Goal: Task Accomplishment & Management: Use online tool/utility

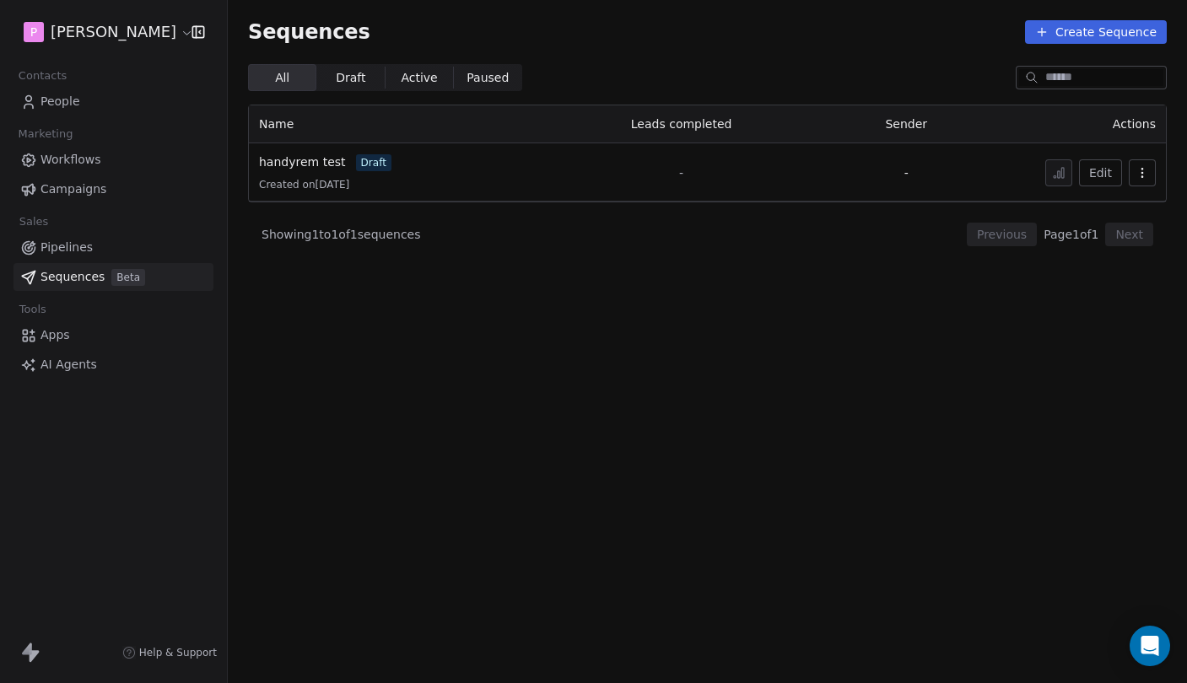
click at [562, 331] on section "Sequences Create Sequence All All Draft Draft Active Active Paused Paused Name …" at bounding box center [707, 341] width 959 height 683
click at [30, 650] on icon at bounding box center [27, 649] width 10 height 12
click at [97, 56] on div "P Pedro" at bounding box center [113, 32] width 227 height 64
click at [86, 35] on html "P Pedro Contacts People Marketing Workflows Campaigns Sales Pipelines Sequences…" at bounding box center [593, 341] width 1187 height 683
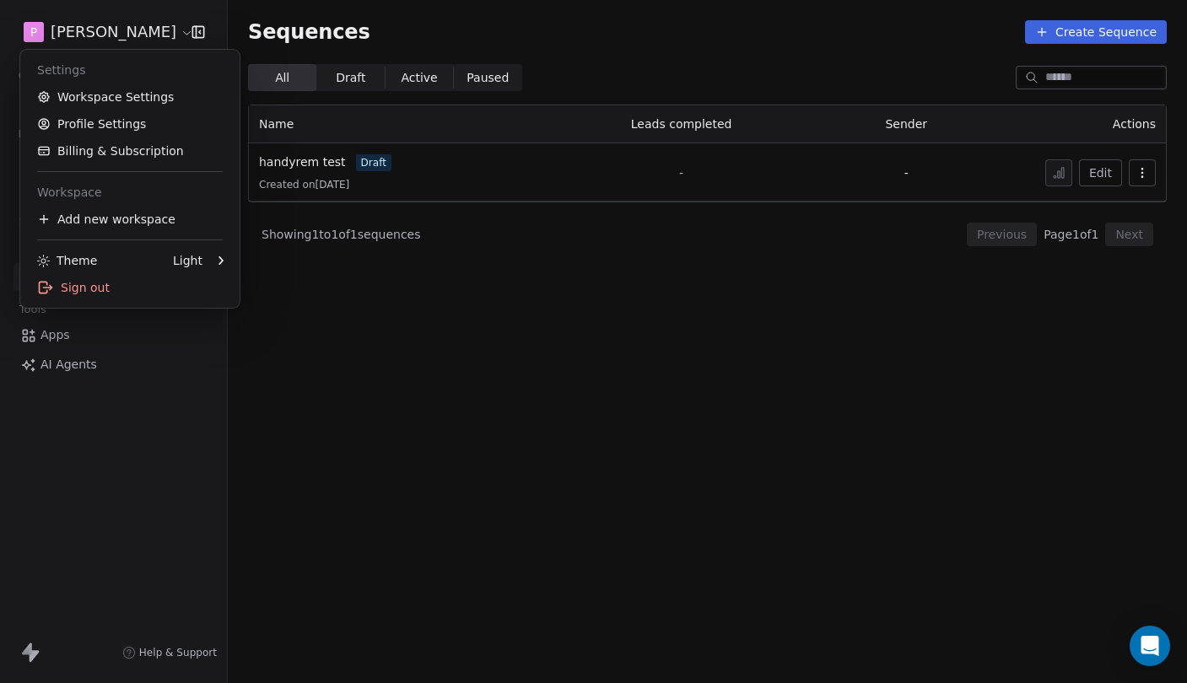
click at [99, 36] on html "P Pedro Contacts People Marketing Workflows Campaigns Sales Pipelines Sequences…" at bounding box center [593, 341] width 1187 height 683
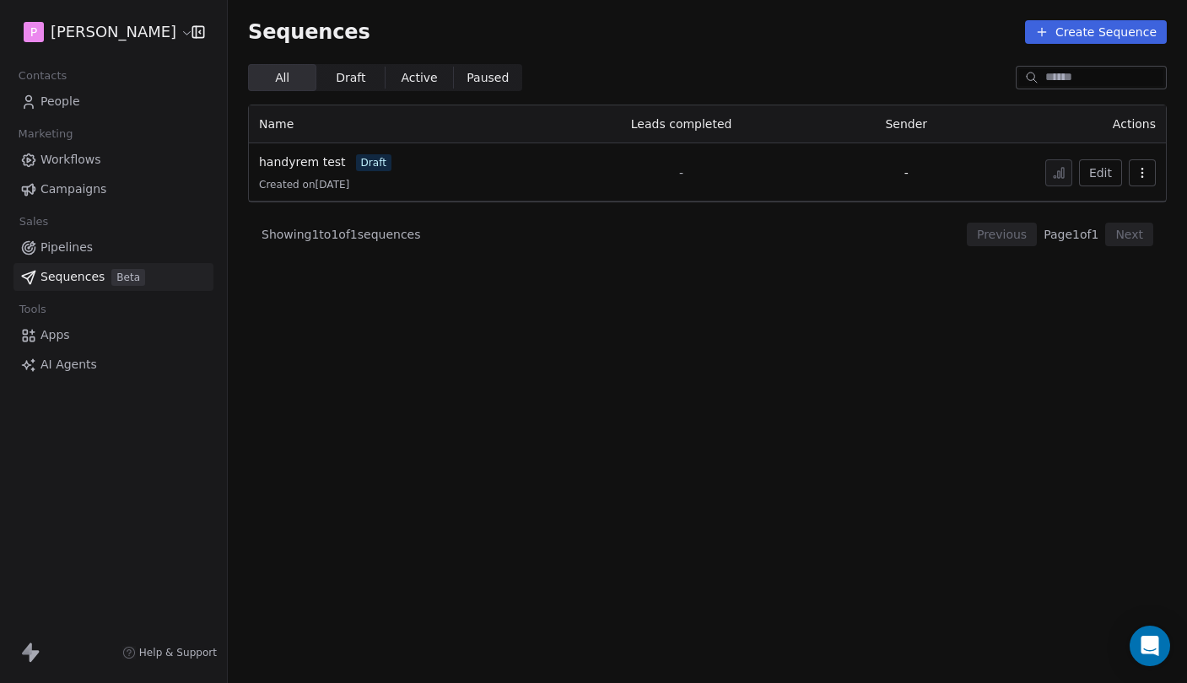
click at [99, 36] on html "P Pedro Contacts People Marketing Workflows Campaigns Sales Pipelines Sequences…" at bounding box center [593, 341] width 1187 height 683
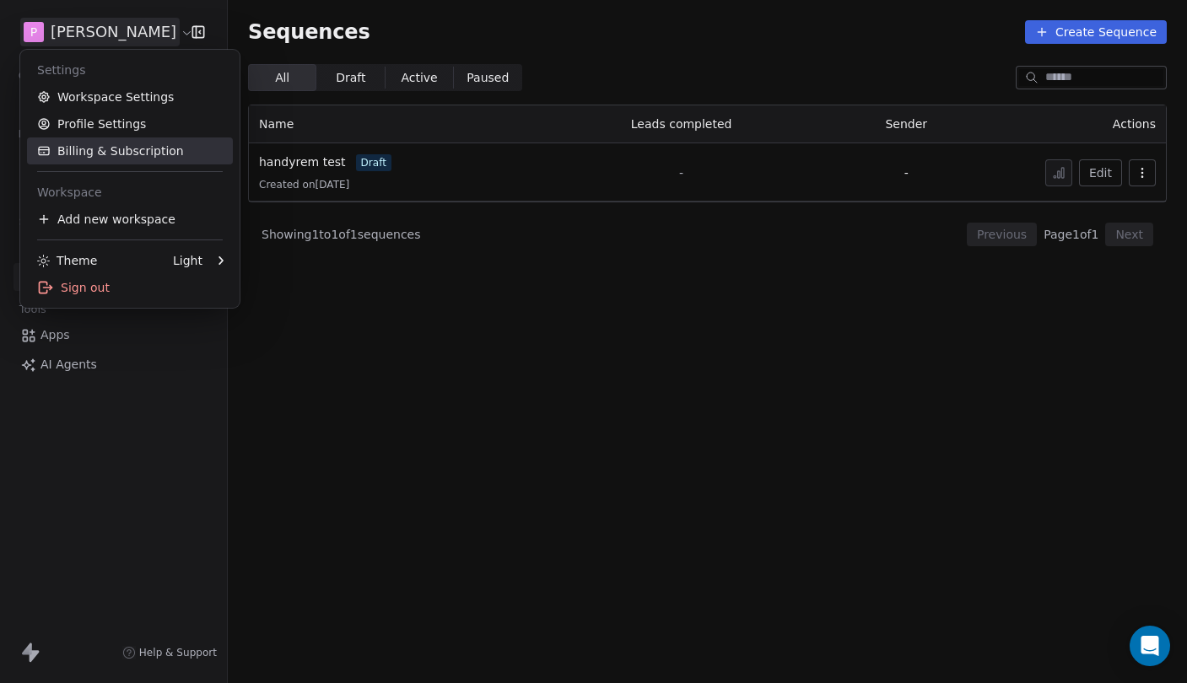
click at [112, 154] on link "Billing & Subscription" at bounding box center [130, 150] width 206 height 27
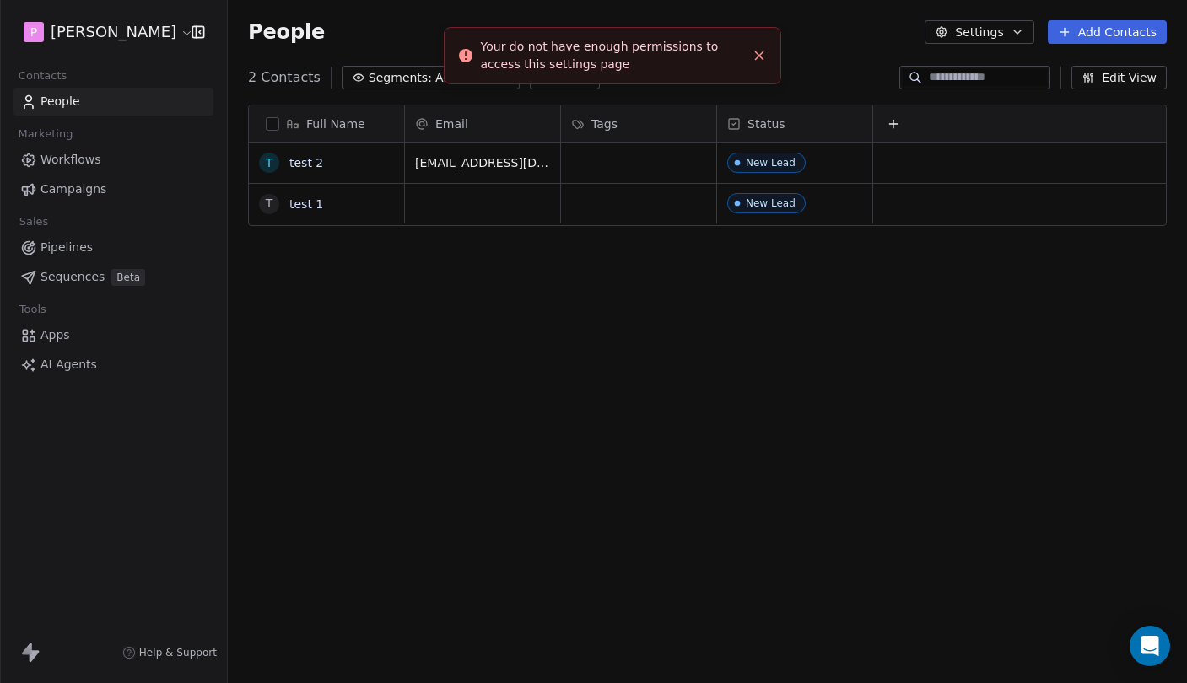
scroll to position [601, 959]
click at [761, 58] on line "Close toast" at bounding box center [759, 56] width 8 height 8
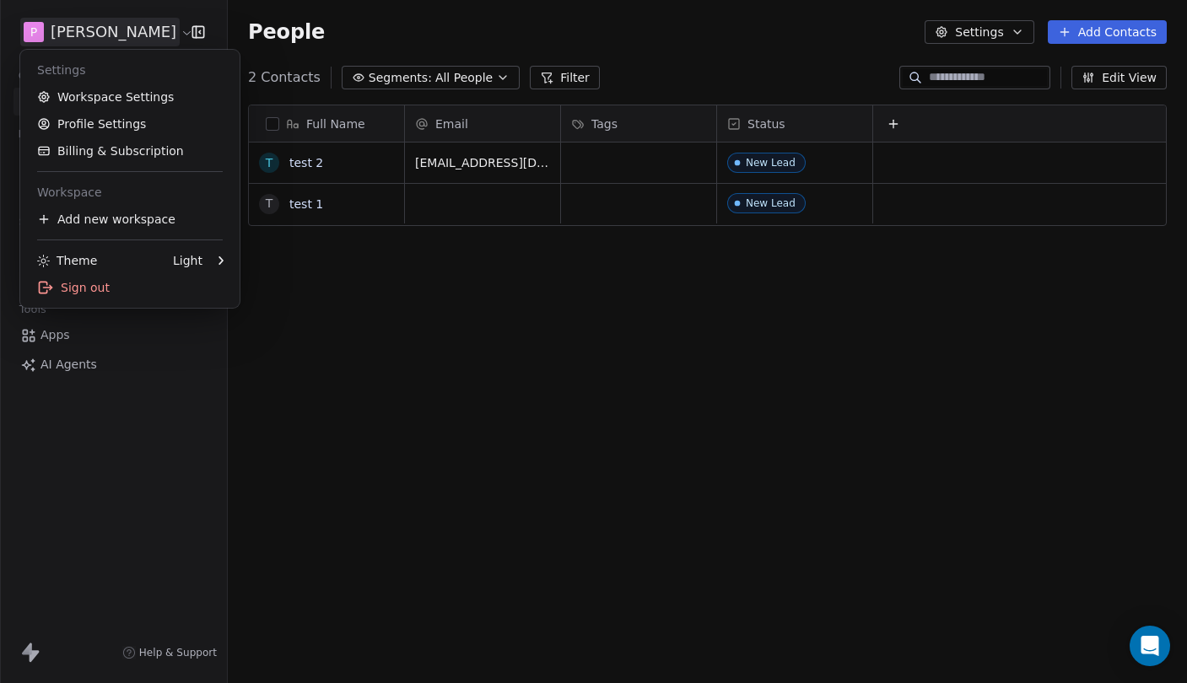
click at [100, 37] on html "P Pedro Contacts People Marketing Workflows Campaigns Sales Pipelines Sequences…" at bounding box center [593, 341] width 1187 height 683
click at [100, 36] on html "P Pedro Contacts People Marketing Workflows Campaigns Sales Pipelines Sequences…" at bounding box center [593, 341] width 1187 height 683
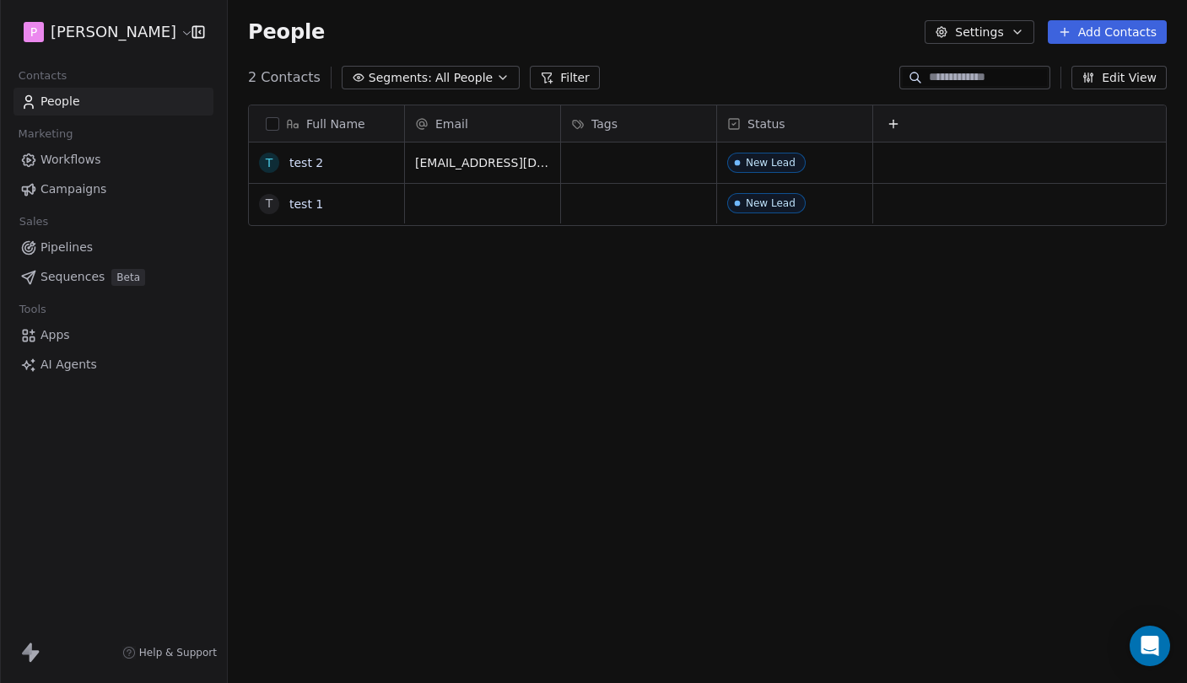
click at [207, 34] on div "P Pedro" at bounding box center [113, 32] width 227 height 64
click at [197, 34] on icon "button" at bounding box center [198, 32] width 17 height 17
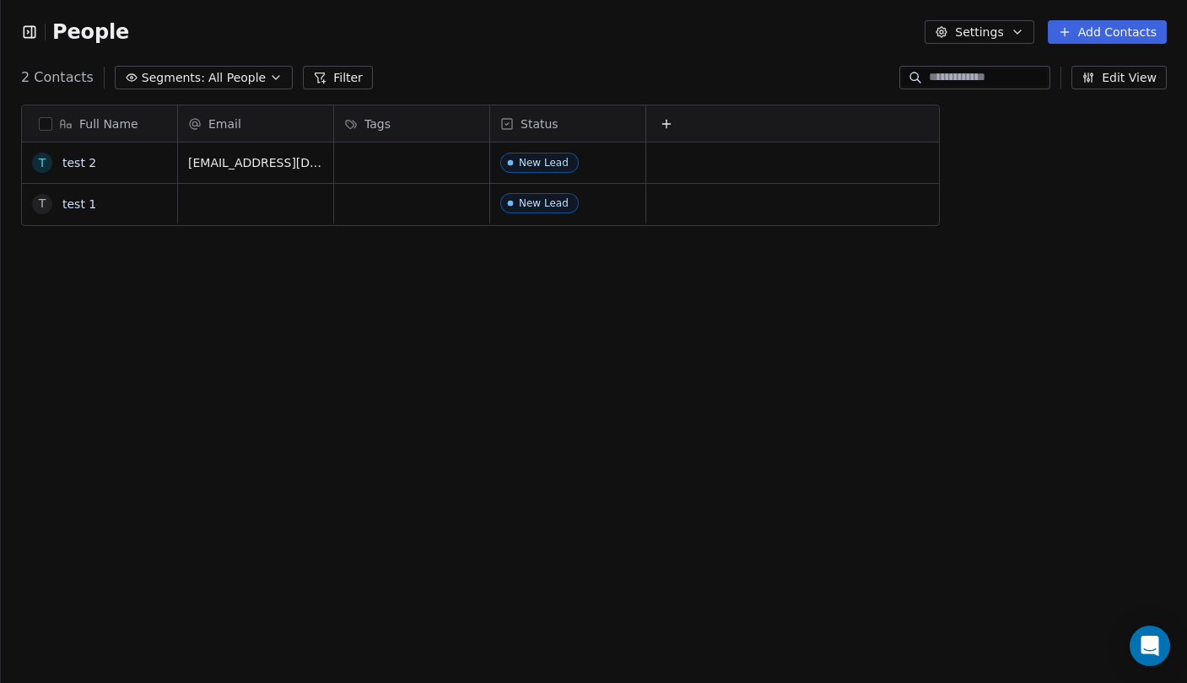
click at [30, 35] on icon "button" at bounding box center [29, 32] width 17 height 17
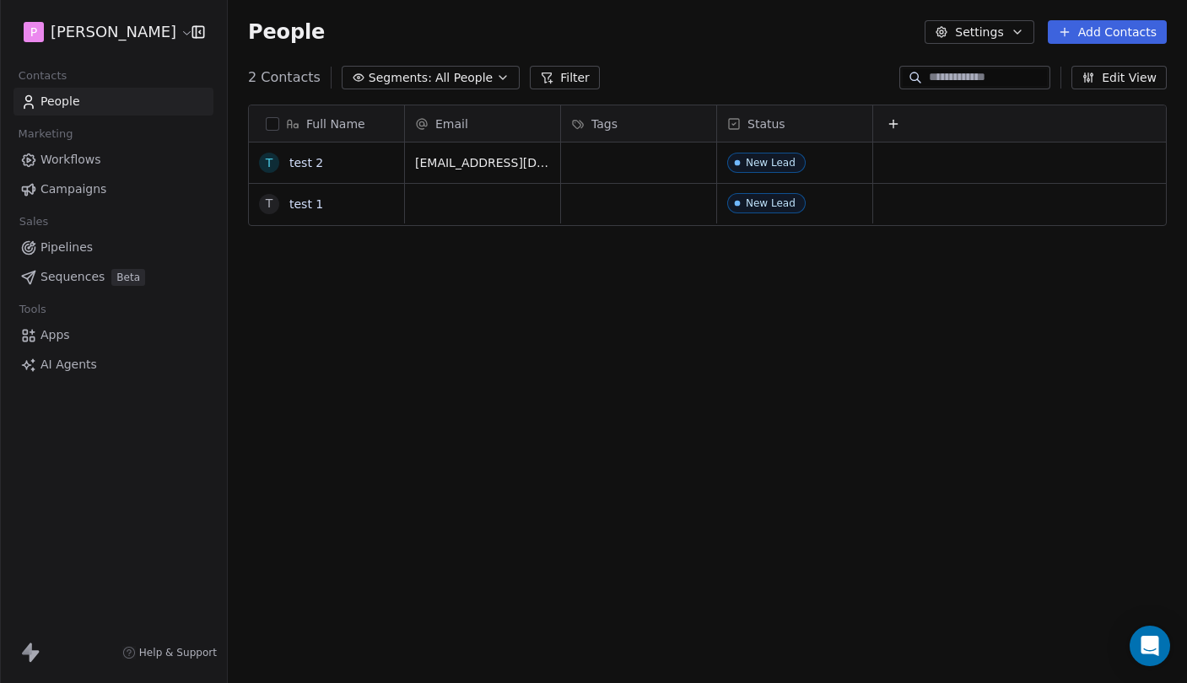
click at [289, 34] on span "People" at bounding box center [286, 31] width 77 height 25
click at [295, 33] on span "People" at bounding box center [286, 31] width 77 height 25
click at [294, 33] on span "People" at bounding box center [286, 31] width 77 height 25
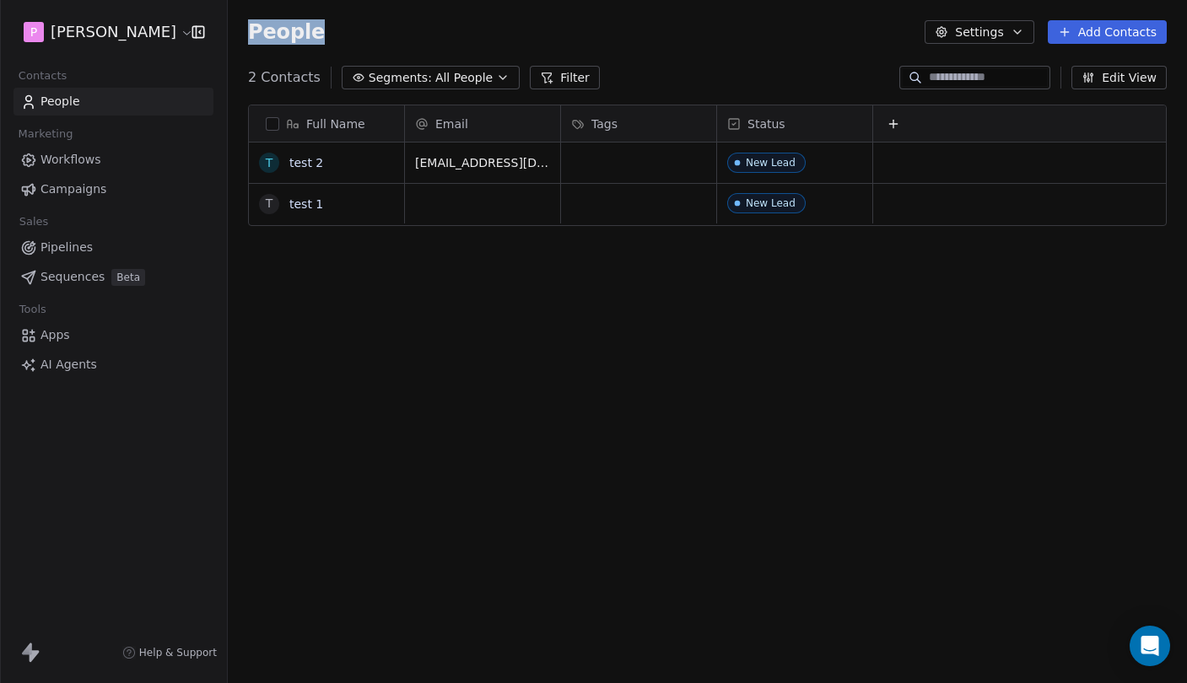
click at [294, 33] on span "People" at bounding box center [286, 31] width 77 height 25
click at [301, 33] on span "People" at bounding box center [286, 31] width 77 height 25
click at [315, 33] on div "People Settings Add Contacts" at bounding box center [707, 32] width 918 height 24
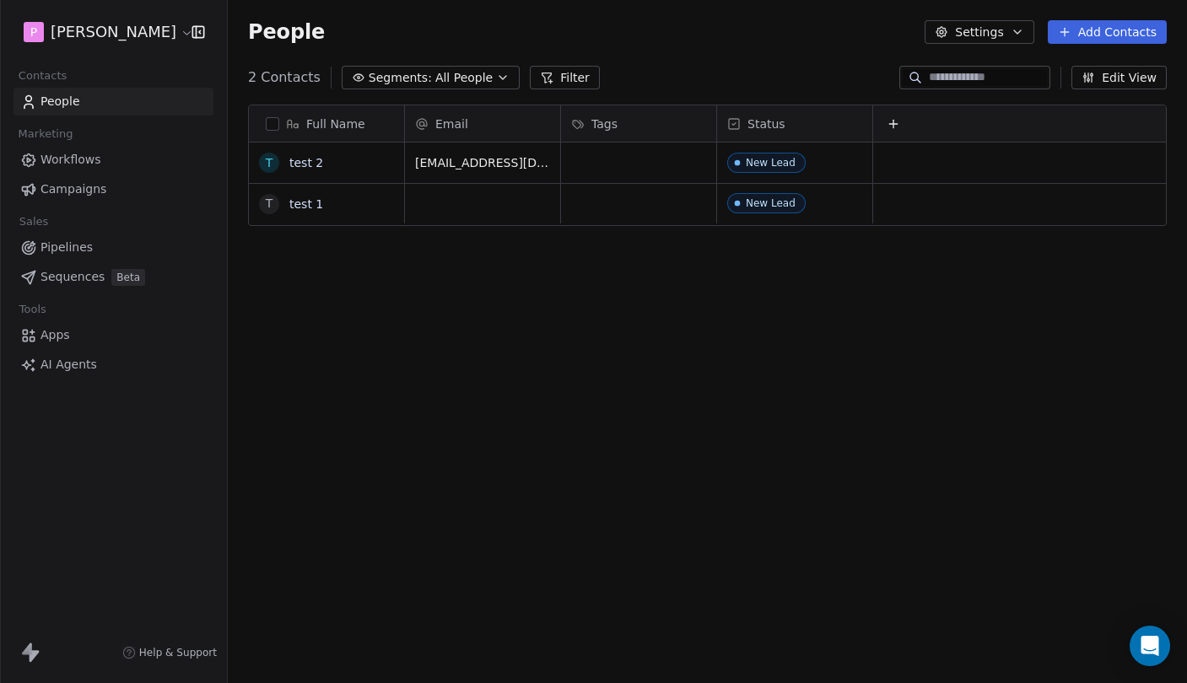
click at [111, 272] on span "Beta" at bounding box center [128, 277] width 34 height 17
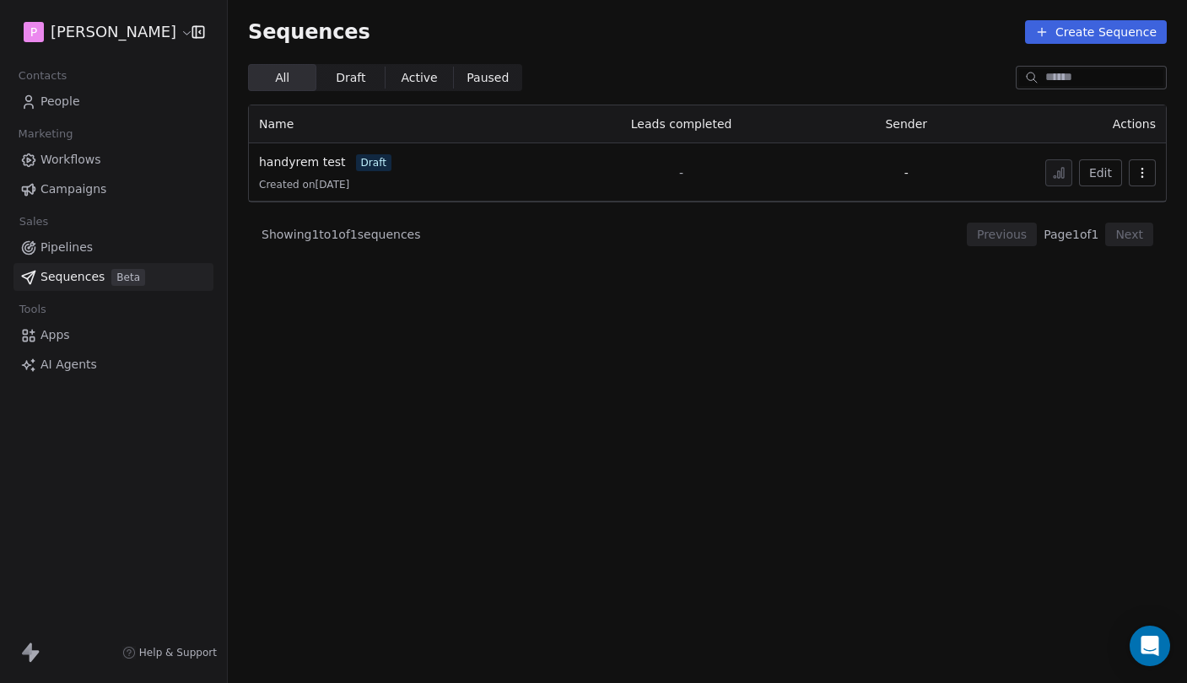
click at [322, 170] on link "handyrem test" at bounding box center [302, 162] width 87 height 18
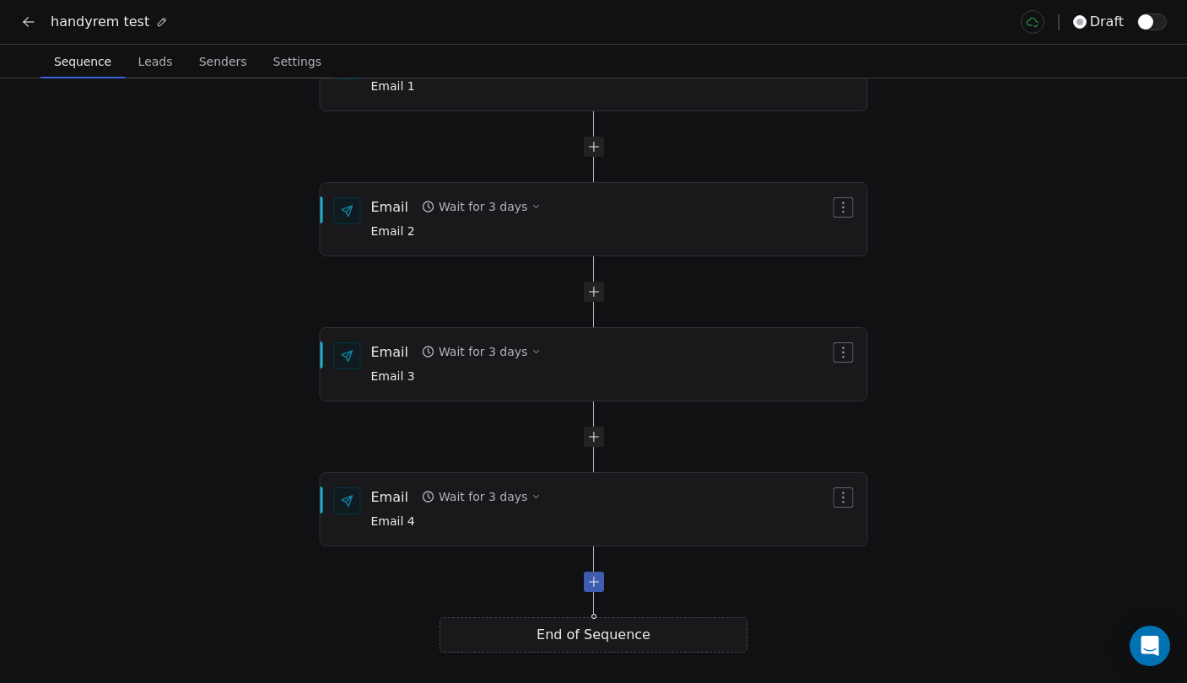
click at [600, 587] on div at bounding box center [594, 582] width 20 height 20
click at [439, 524] on span "Click to Setup" at bounding box center [412, 522] width 82 height 13
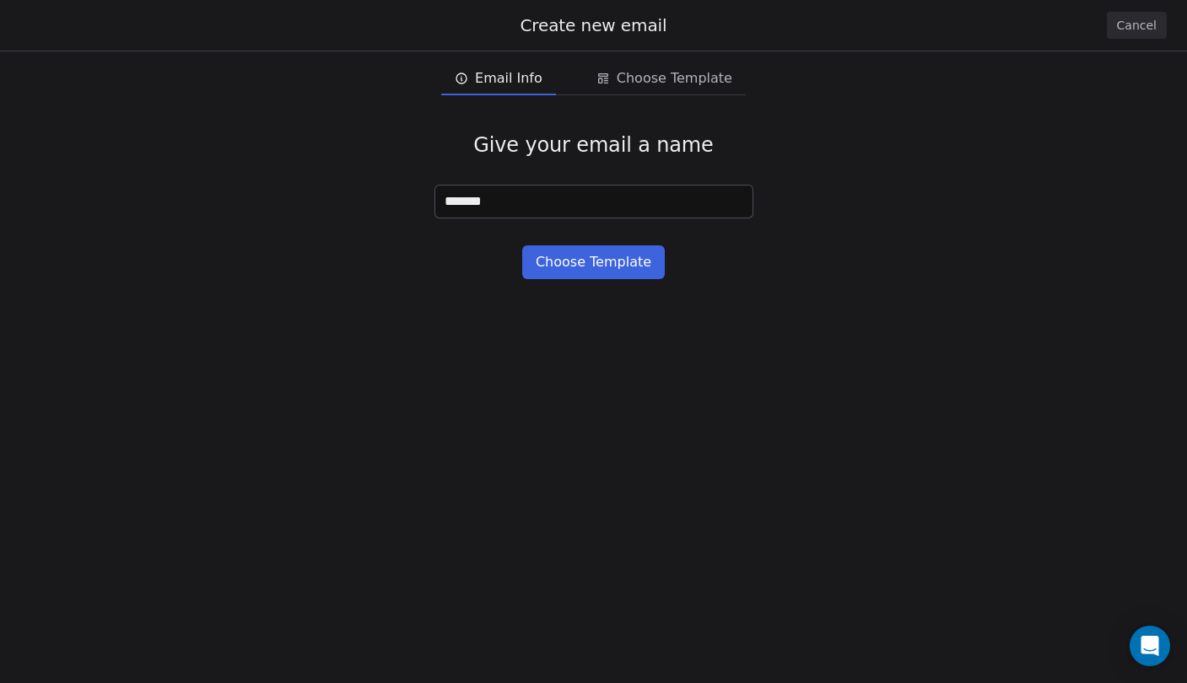
type input "*******"
click at [595, 259] on button "Choose Template" at bounding box center [593, 262] width 143 height 34
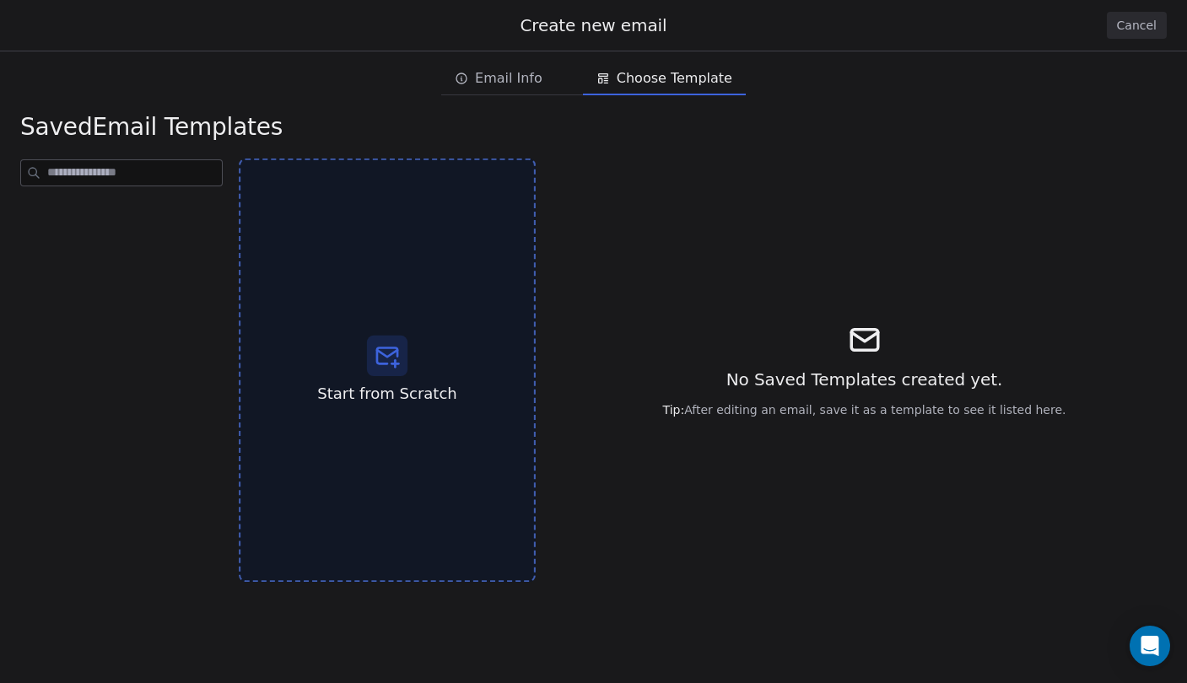
click at [435, 368] on div "Start from Scratch" at bounding box center [387, 371] width 297 height 424
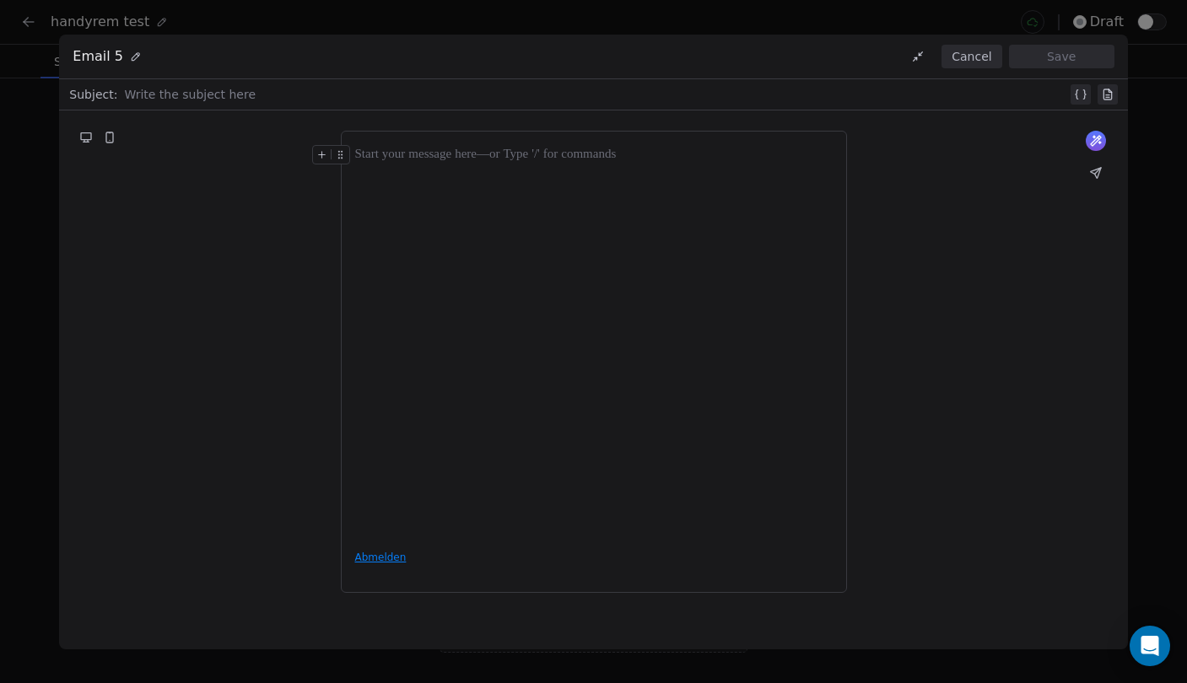
click at [521, 110] on div "What would you like to create email about? or Abmelden" at bounding box center [593, 361] width 1068 height 503
click at [507, 98] on div at bounding box center [595, 94] width 942 height 20
paste div
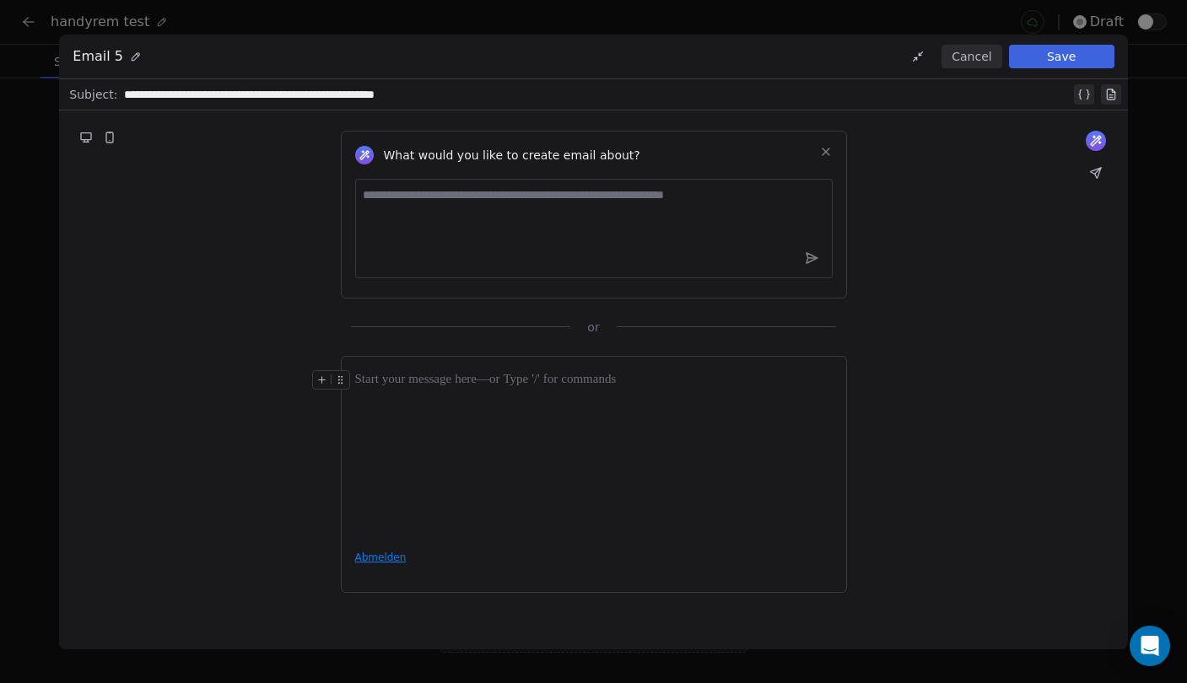
click at [493, 407] on div at bounding box center [593, 453] width 477 height 166
paste div
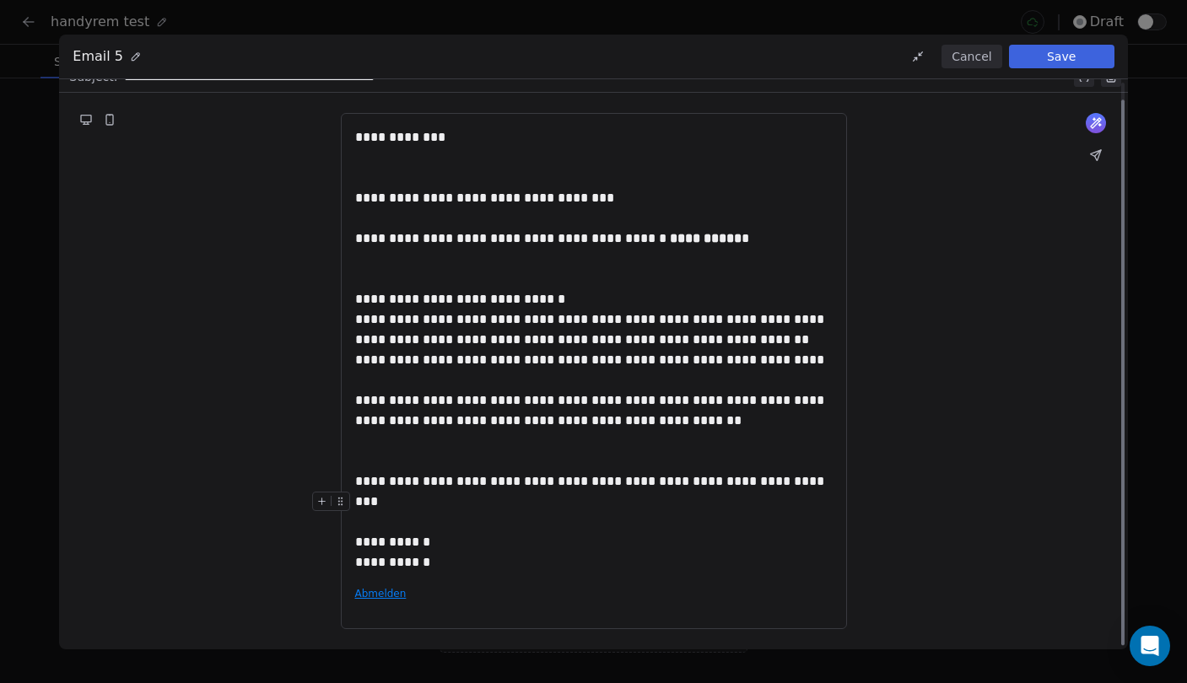
scroll to position [18, 0]
click at [471, 562] on div "**********" at bounding box center [593, 552] width 477 height 40
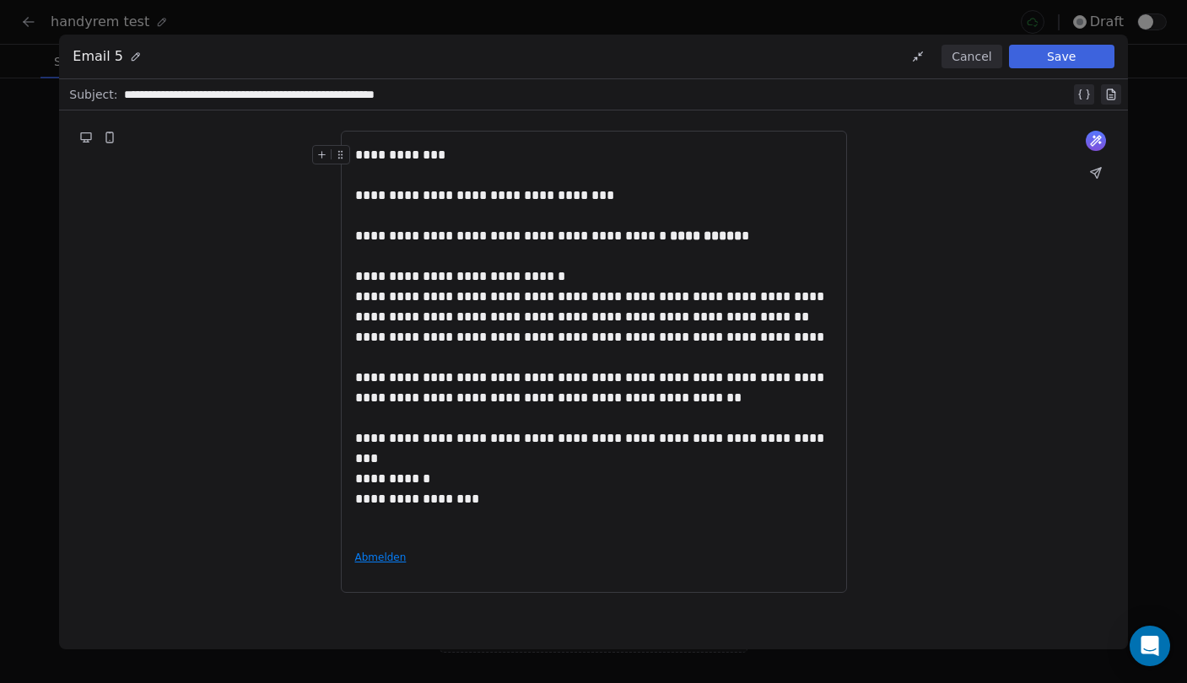
click at [437, 157] on div "**********" at bounding box center [593, 155] width 477 height 20
click at [316, 152] on icon at bounding box center [321, 154] width 11 height 11
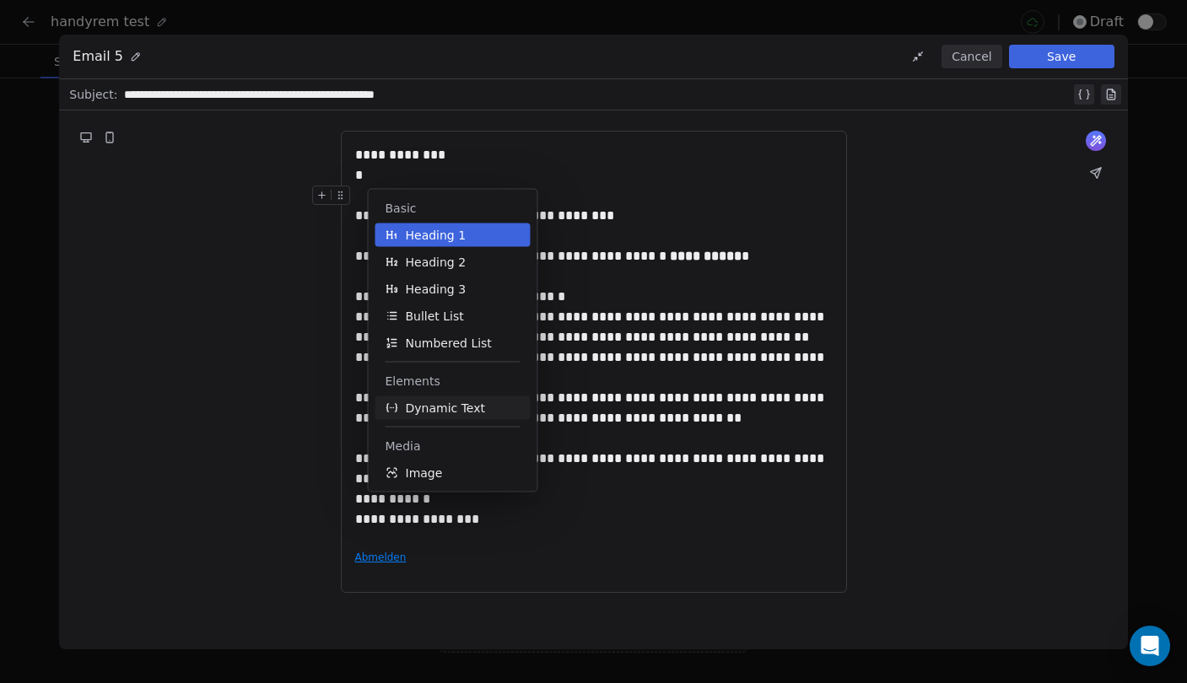
click at [432, 401] on span "Dynamic Text" at bounding box center [446, 408] width 80 height 17
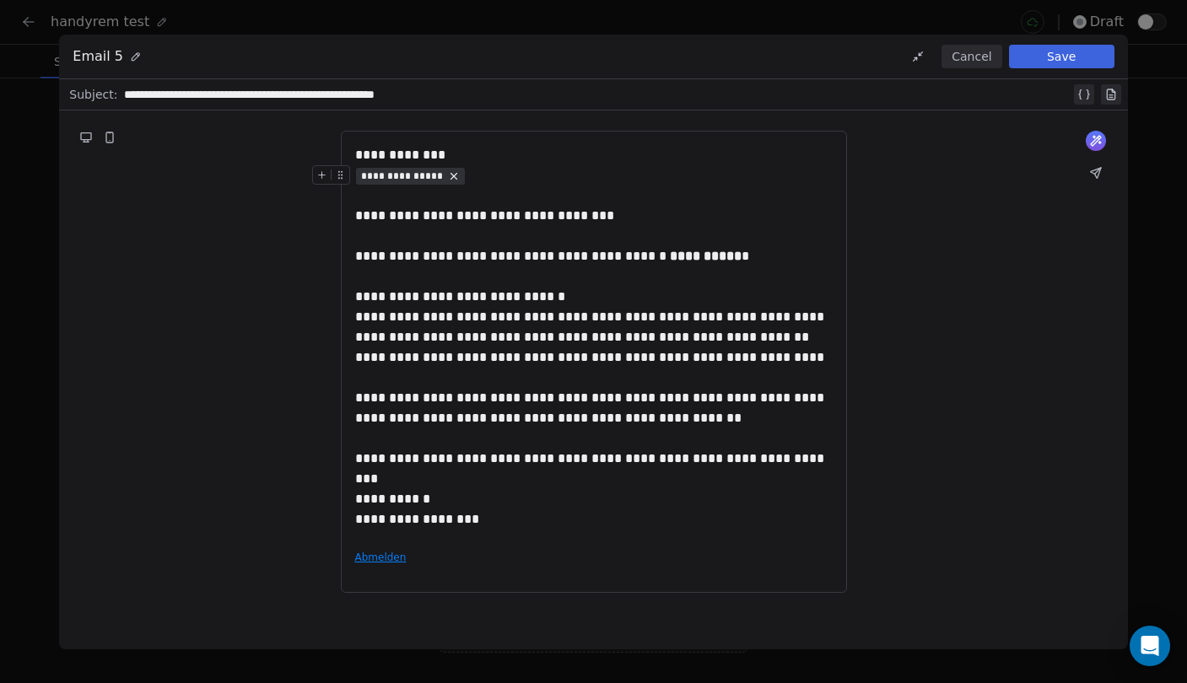
click at [423, 169] on span "**********" at bounding box center [411, 176] width 110 height 17
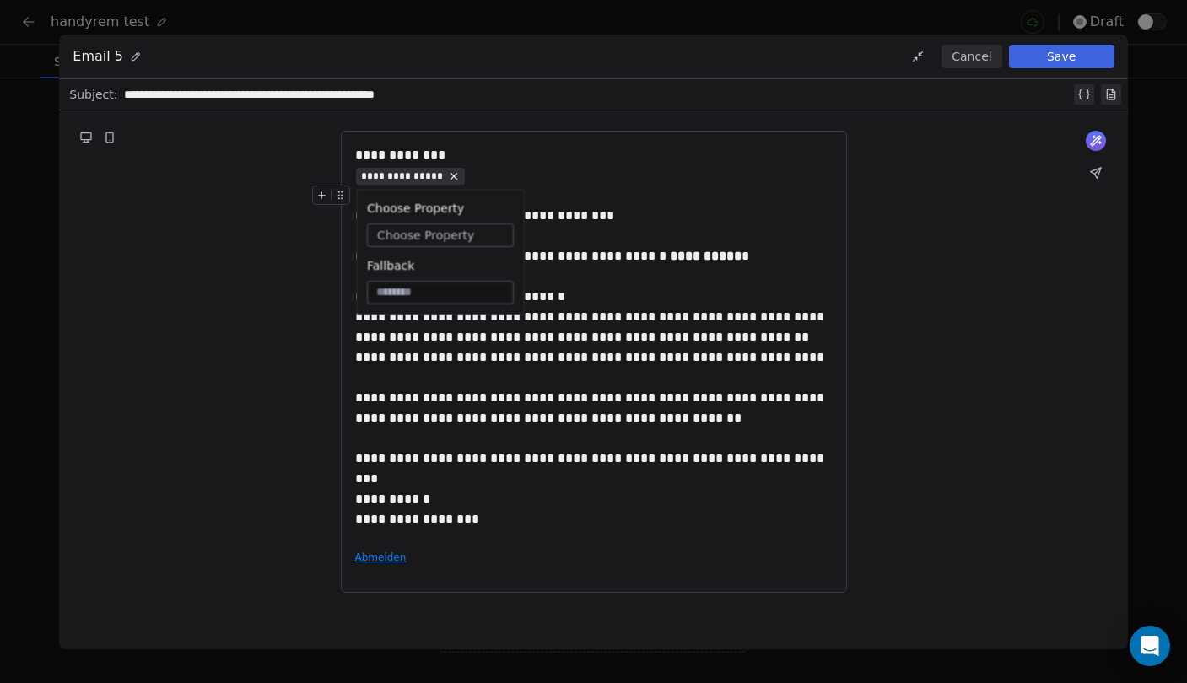
click at [426, 228] on span "Choose Property" at bounding box center [425, 235] width 97 height 17
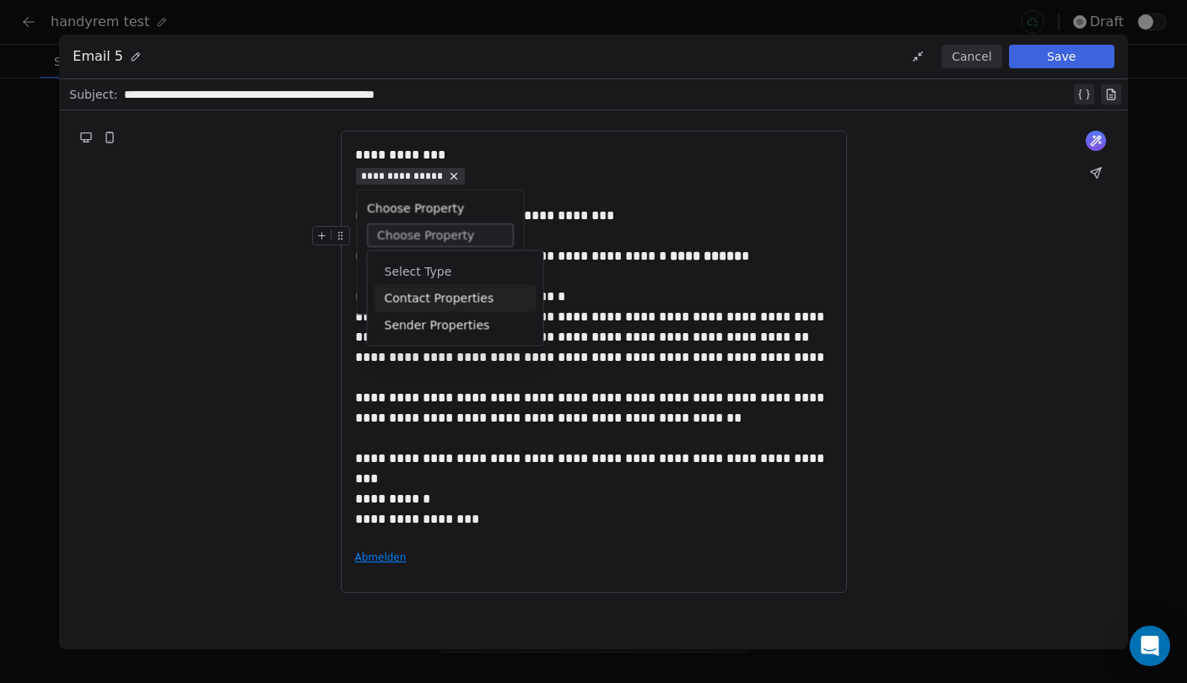
click at [439, 304] on div "Contact Properties" at bounding box center [455, 298] width 162 height 27
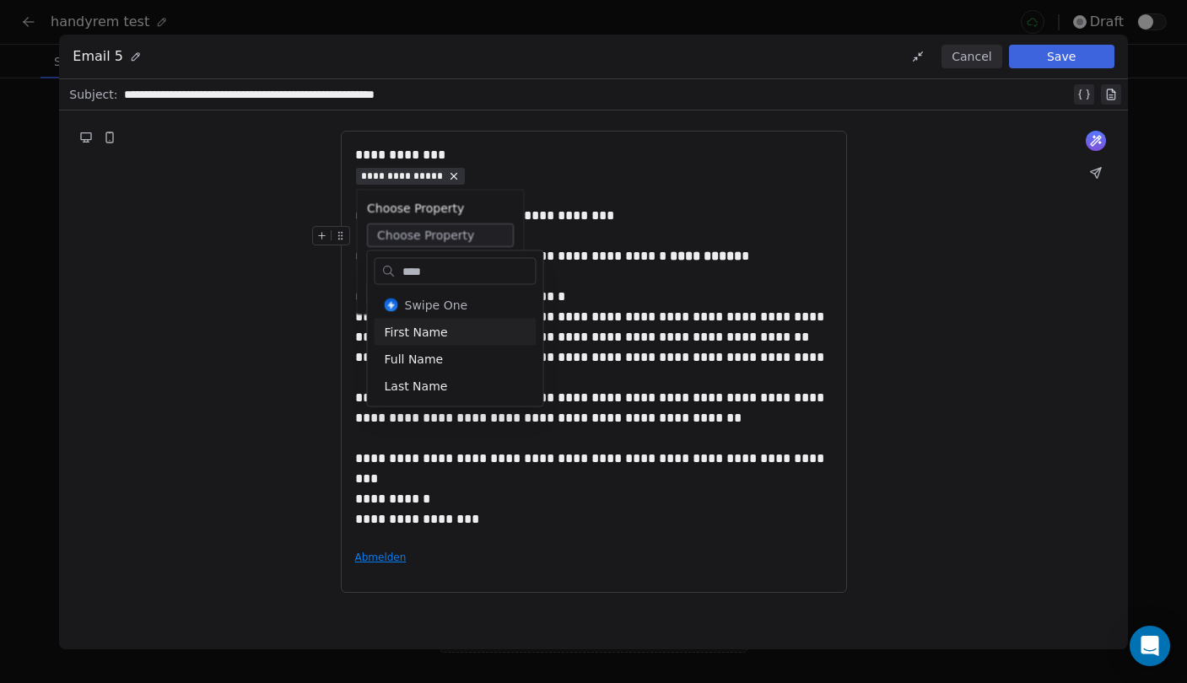
type input "****"
click at [453, 333] on div "First Name" at bounding box center [455, 332] width 162 height 27
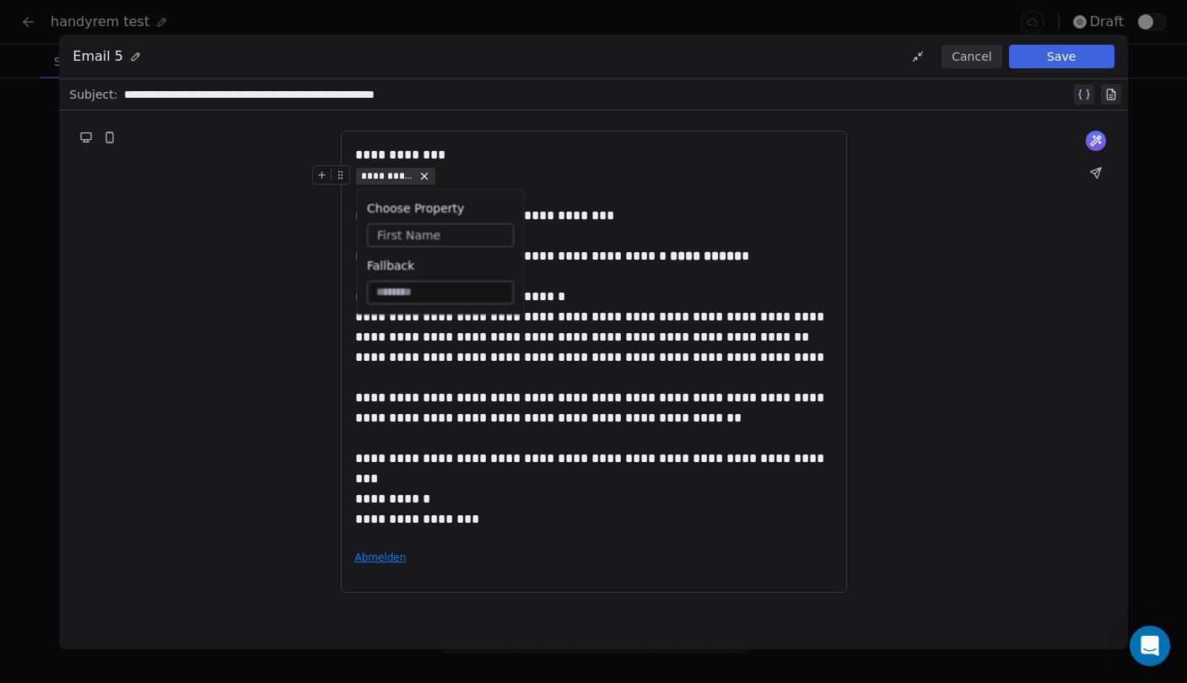
click at [471, 172] on div "**********" at bounding box center [593, 175] width 477 height 20
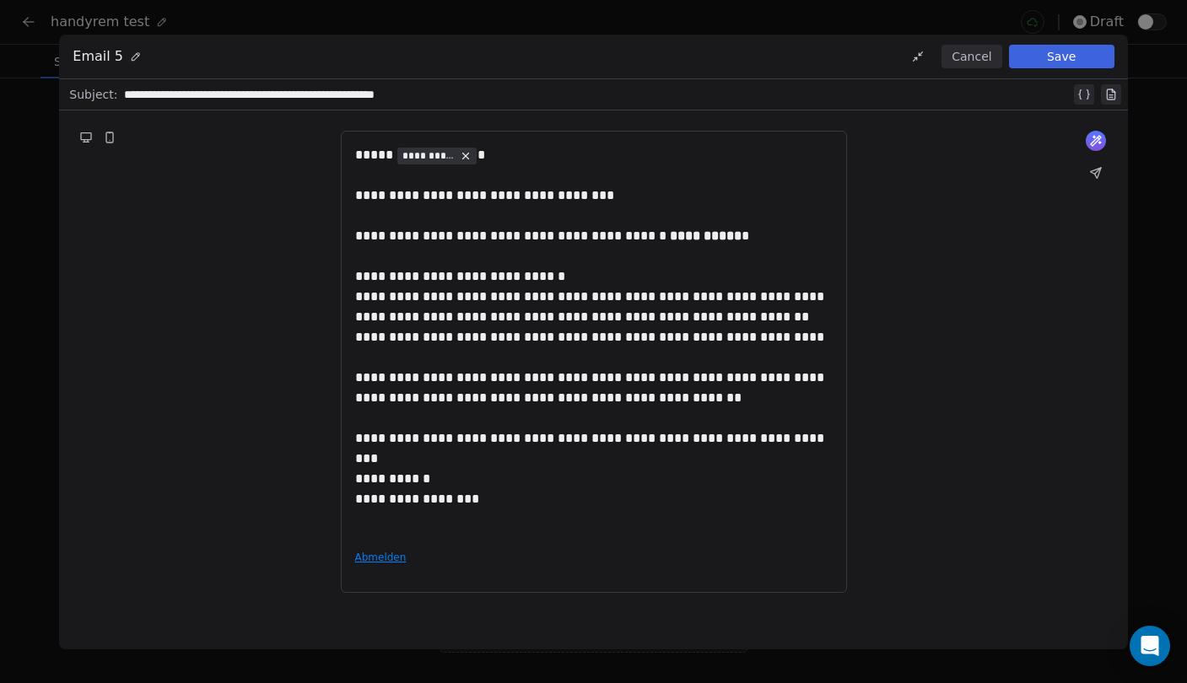
click at [537, 207] on div "**********" at bounding box center [593, 226] width 477 height 40
click at [598, 482] on div "**********" at bounding box center [593, 489] width 477 height 40
click at [602, 503] on div "**********" at bounding box center [593, 489] width 477 height 40
click at [516, 97] on div "**********" at bounding box center [596, 94] width 945 height 20
click at [1054, 59] on button "Save" at bounding box center [1061, 57] width 105 height 24
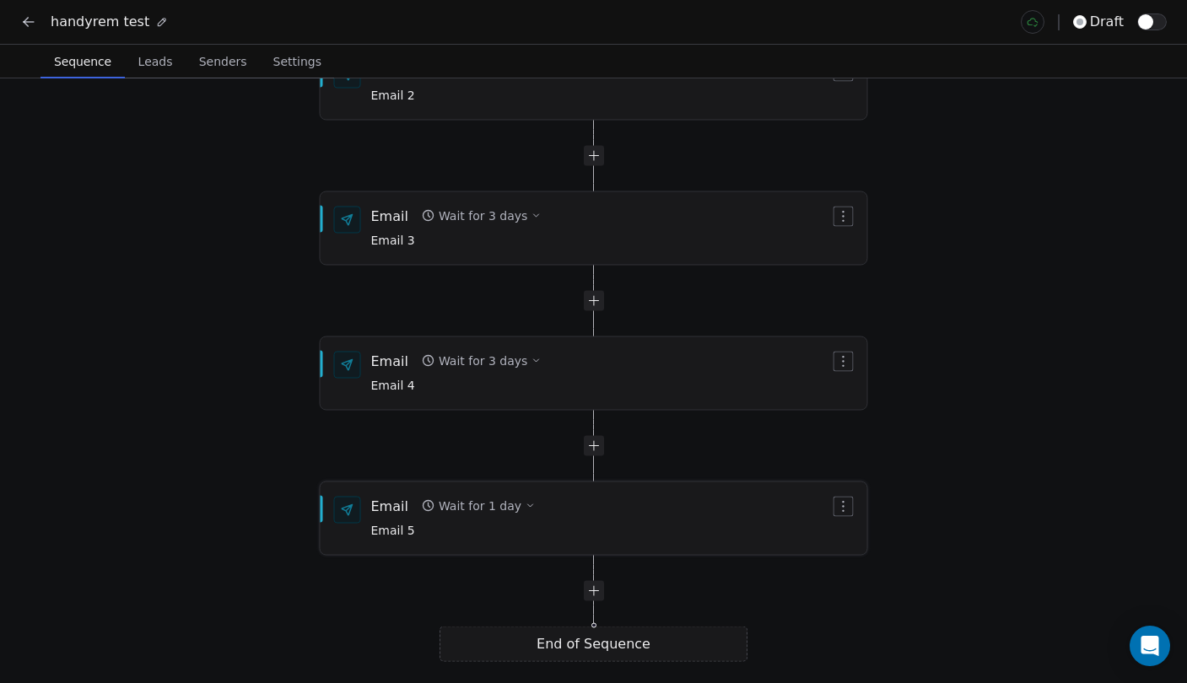
click at [498, 499] on div "Wait for 1 day" at bounding box center [480, 506] width 83 height 17
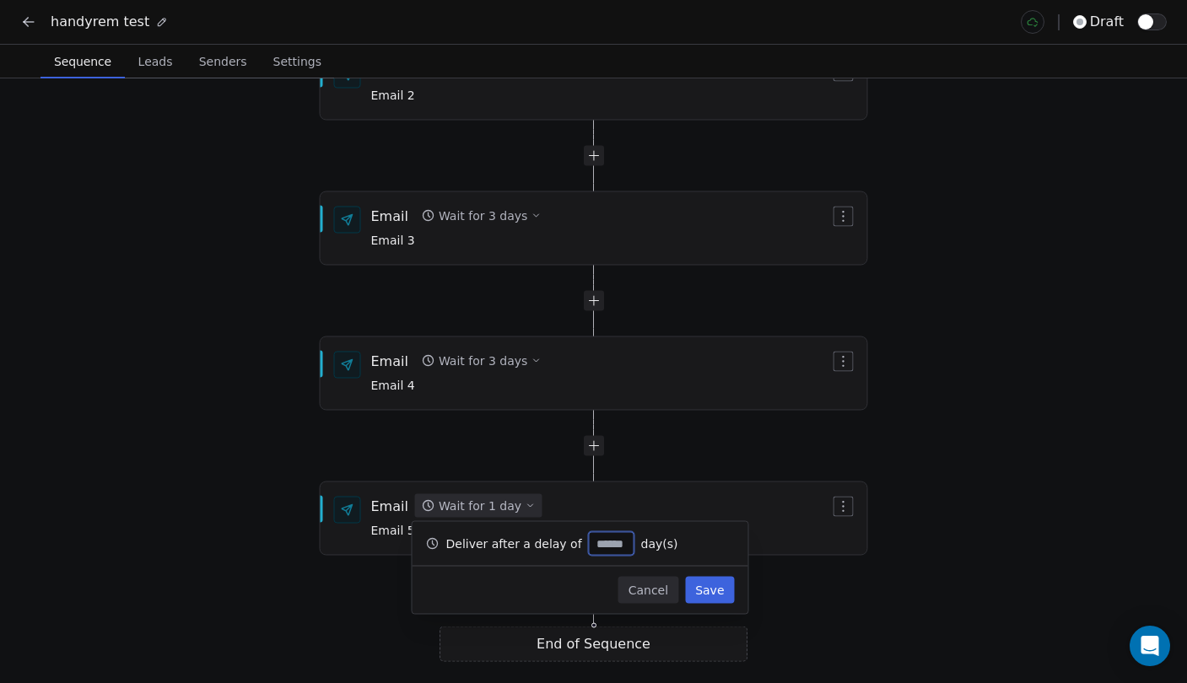
type input "*"
click at [703, 585] on button "Save" at bounding box center [709, 590] width 49 height 27
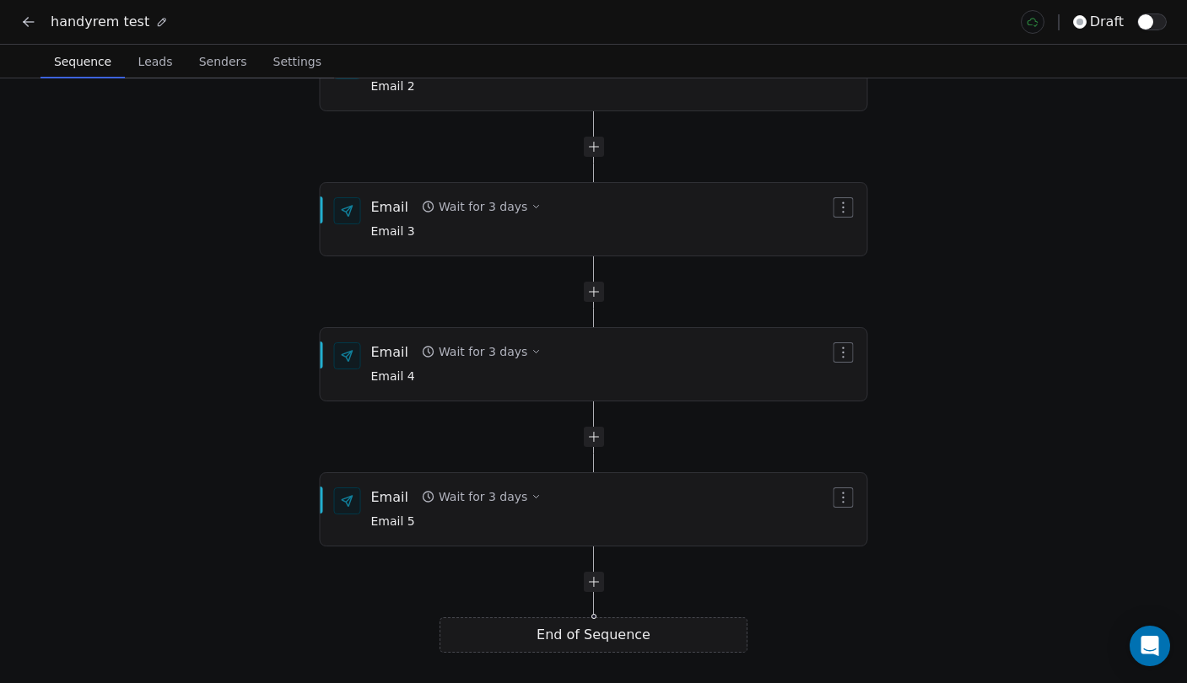
click at [174, 62] on span "Leads" at bounding box center [156, 62] width 48 height 24
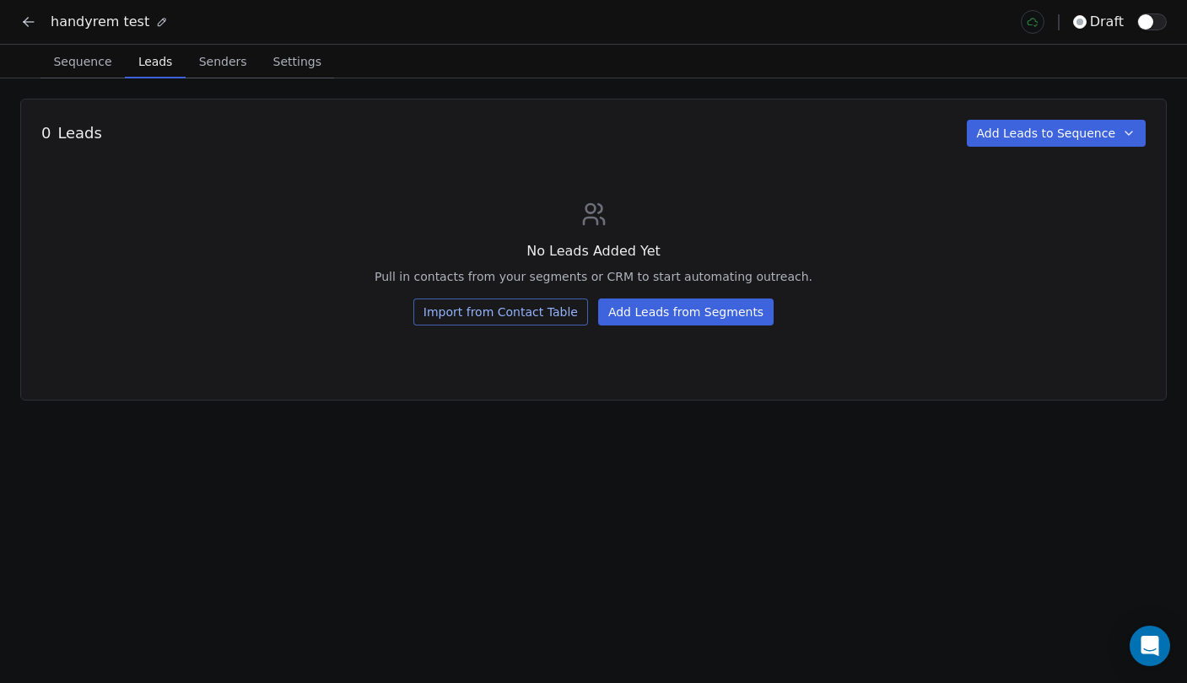
click at [219, 76] on button "Senders Senders" at bounding box center [223, 62] width 74 height 34
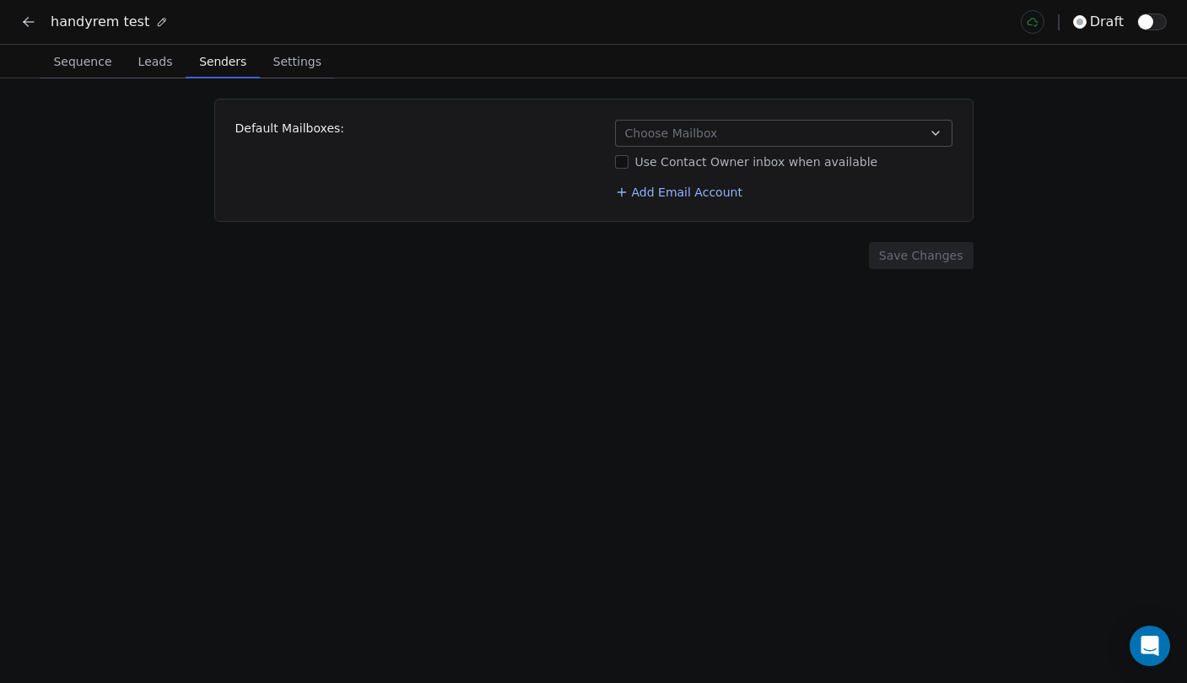
click at [696, 132] on span "Choose Mailbox" at bounding box center [671, 133] width 93 height 17
click at [672, 243] on html "handyrem test draft Sequence Sequence Leads Leads Senders Senders Settings Sett…" at bounding box center [593, 341] width 1187 height 683
click at [671, 196] on button "Add Email Account" at bounding box center [678, 192] width 141 height 24
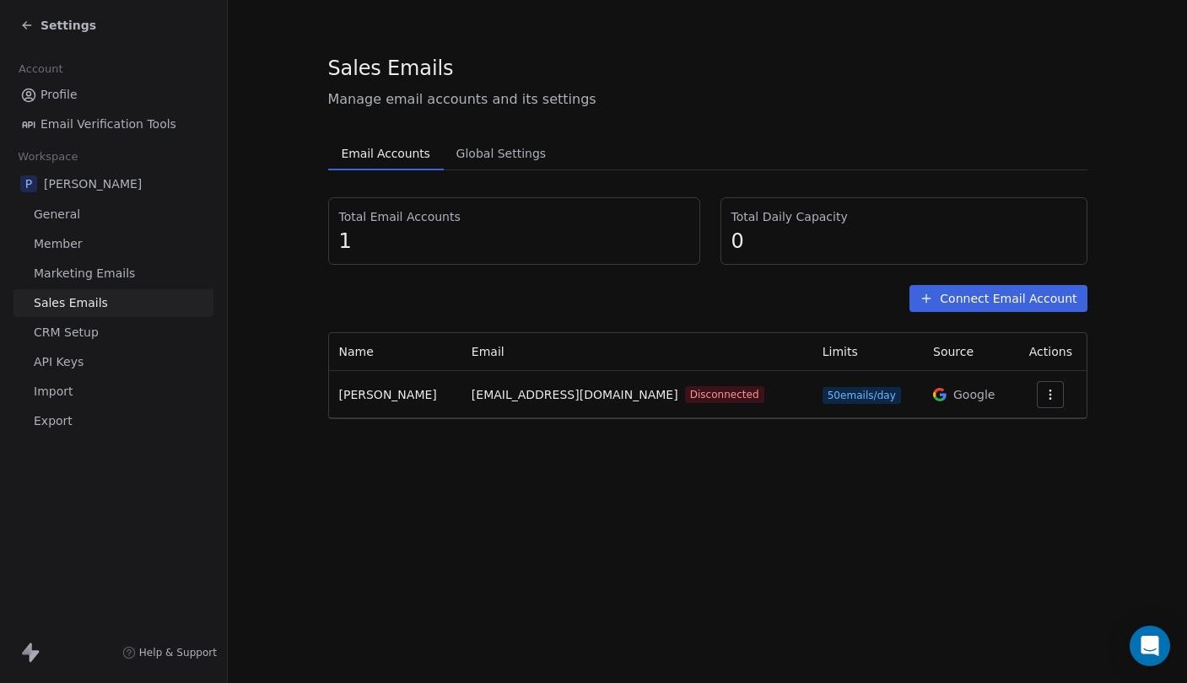
click at [1004, 300] on button "Connect Email Account" at bounding box center [997, 298] width 177 height 27
click at [1004, 300] on div "Select Account Type Select Account Type Connect your Email account from which y…" at bounding box center [593, 341] width 1187 height 683
click at [987, 301] on button "Connect Email Account" at bounding box center [997, 298] width 177 height 27
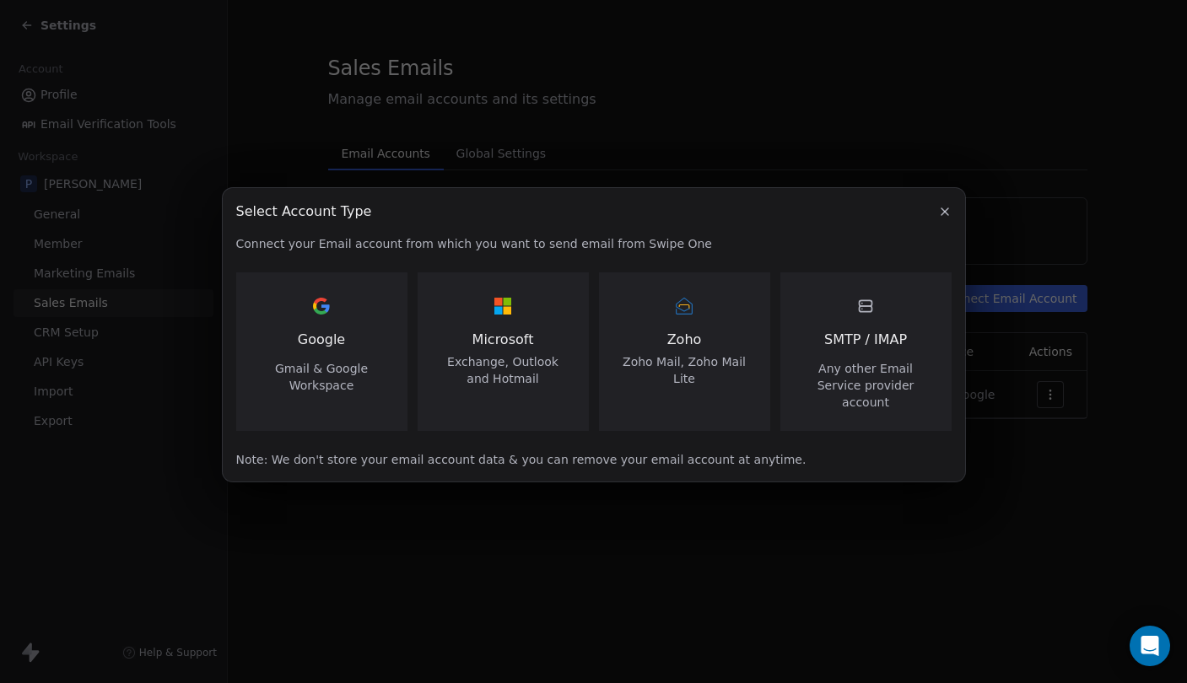
click at [901, 406] on div "SMTP / IMAP Any other Email Service provider account" at bounding box center [865, 351] width 171 height 159
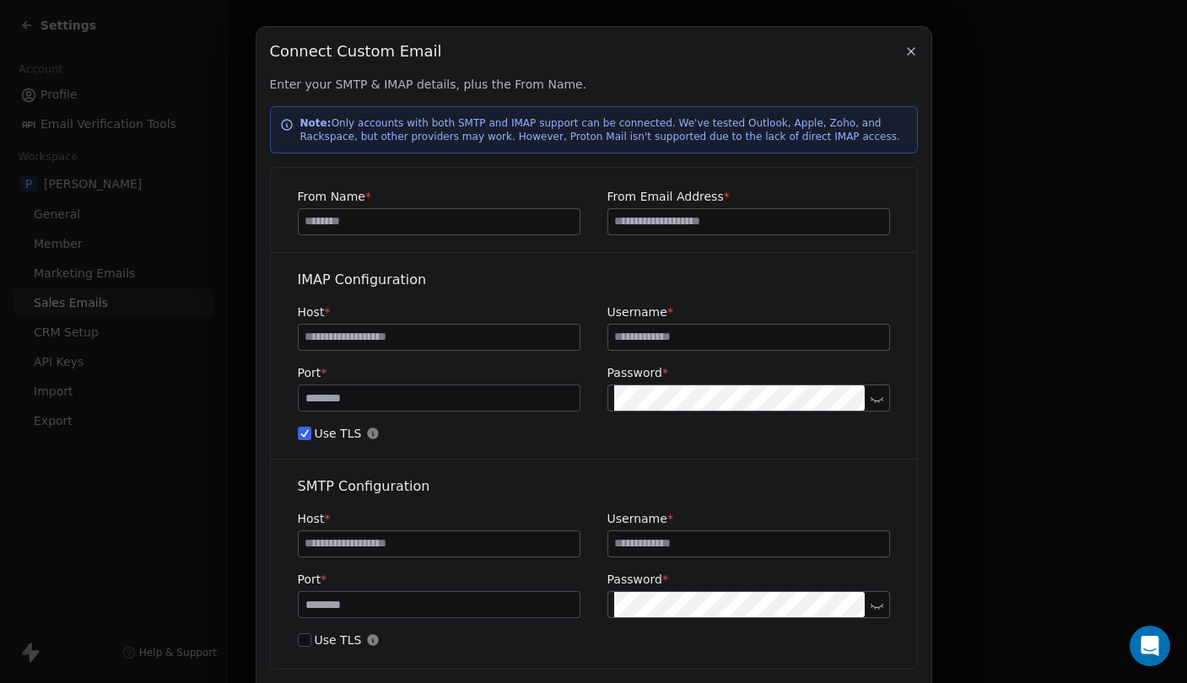
click at [471, 229] on input at bounding box center [439, 221] width 281 height 25
type input "**********"
click at [687, 223] on input at bounding box center [748, 221] width 281 height 25
type input "**********"
click at [439, 330] on input at bounding box center [439, 337] width 281 height 25
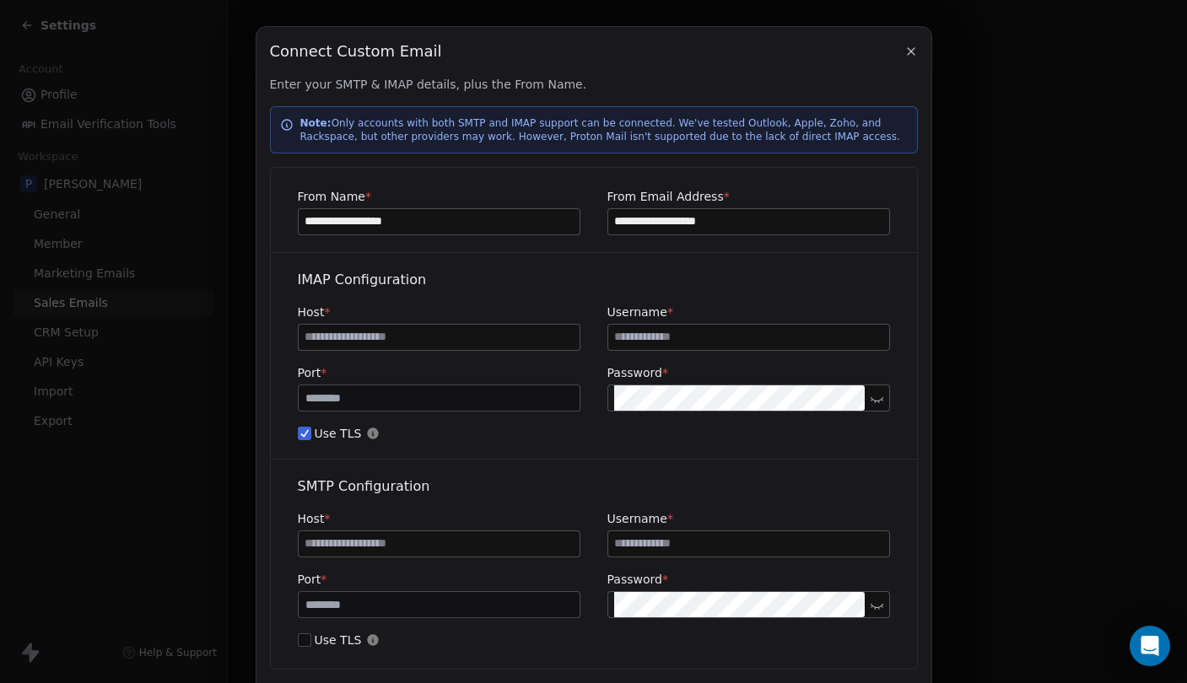
click at [519, 392] on input "***" at bounding box center [439, 398] width 274 height 13
click at [562, 367] on label "Port *" at bounding box center [439, 372] width 283 height 17
click at [560, 465] on div "**********" at bounding box center [594, 418] width 648 height 503
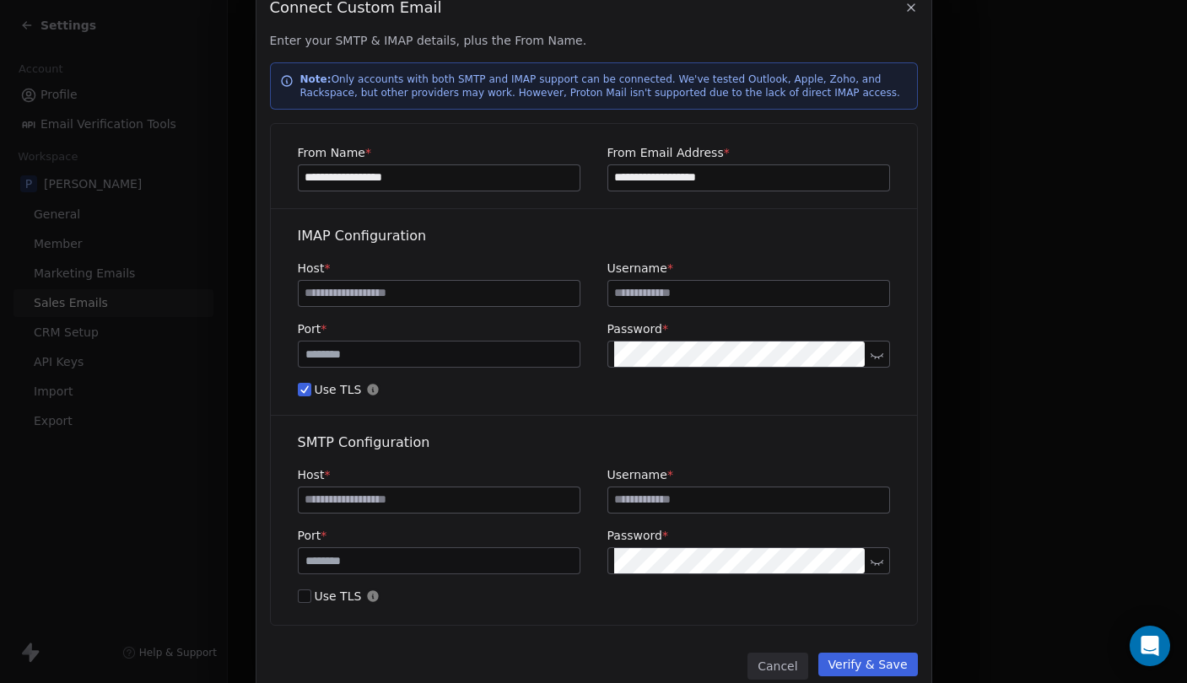
scroll to position [41, 0]
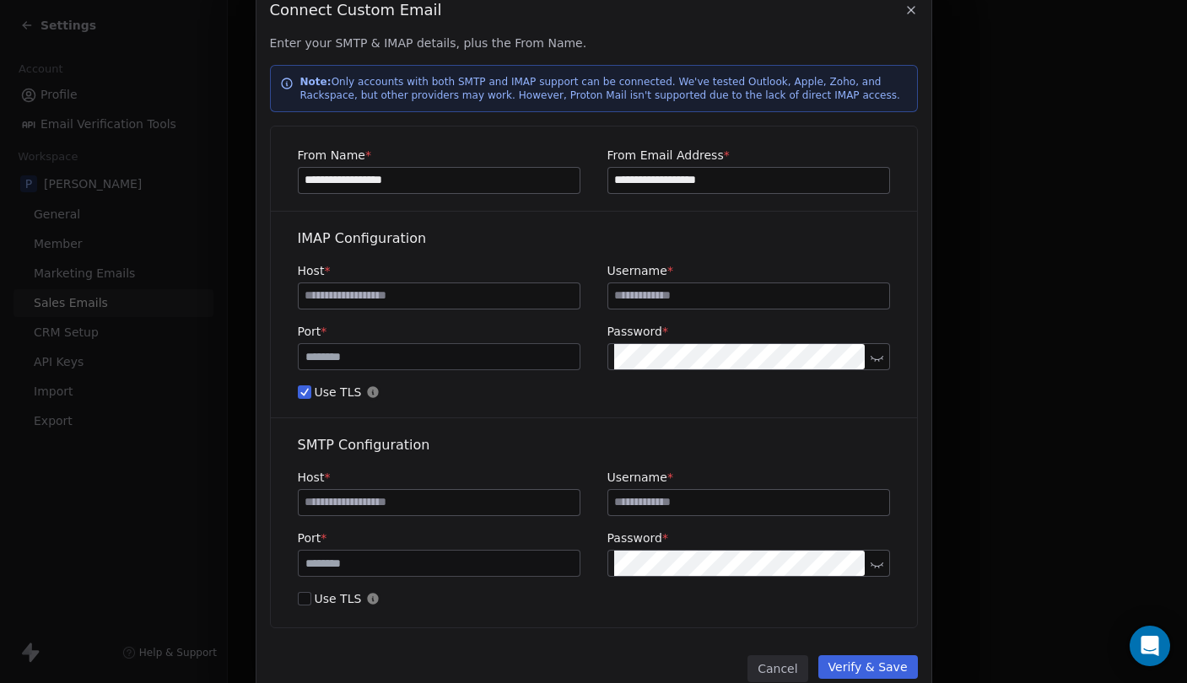
click at [480, 290] on input at bounding box center [439, 295] width 281 height 25
paste input "**********"
type input "**********"
click at [878, 299] on input at bounding box center [748, 295] width 281 height 25
type input "**********"
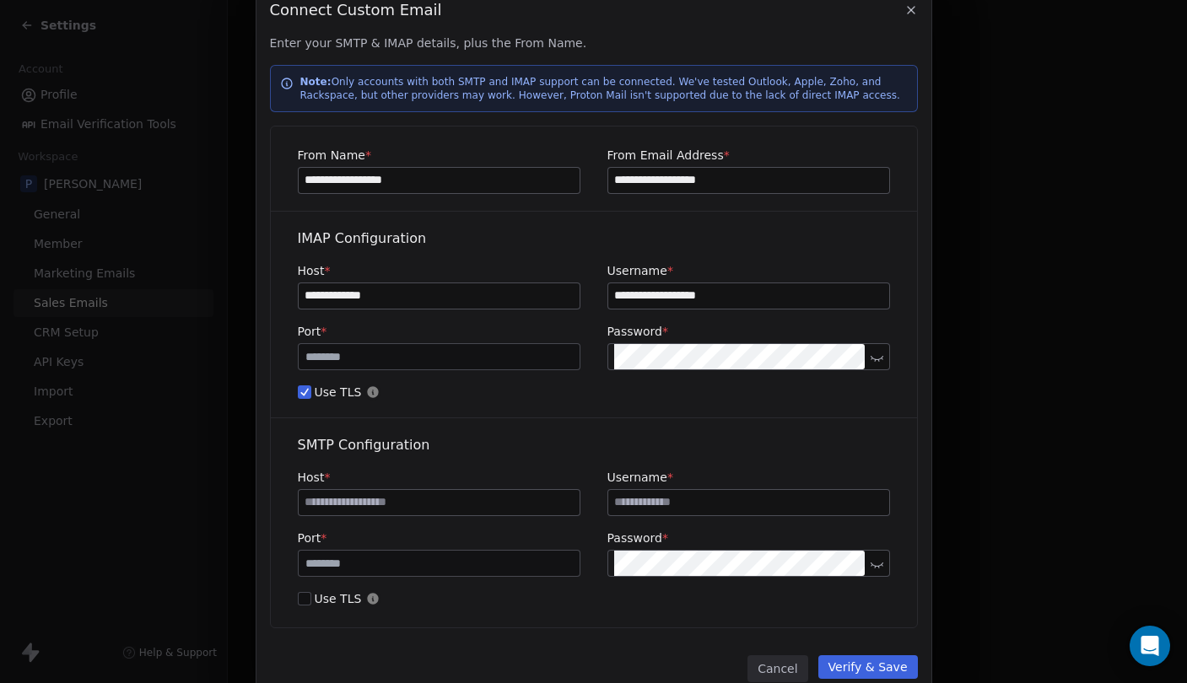
click at [754, 417] on div at bounding box center [594, 417] width 646 height 1
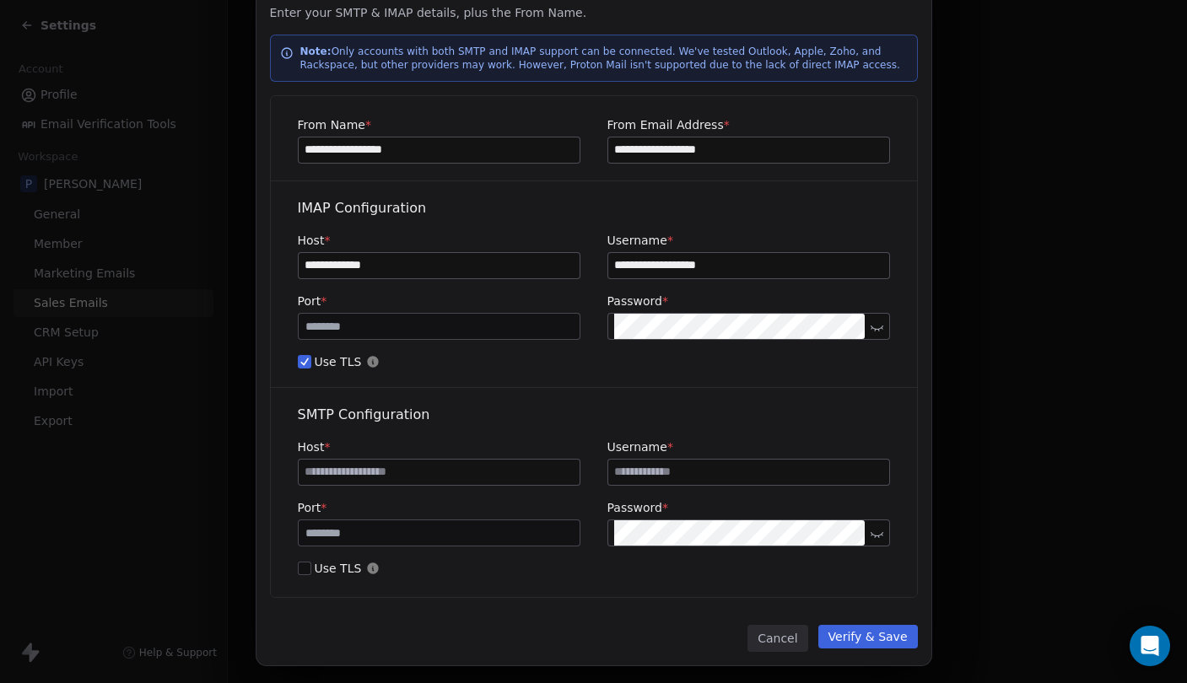
scroll to position [66, 0]
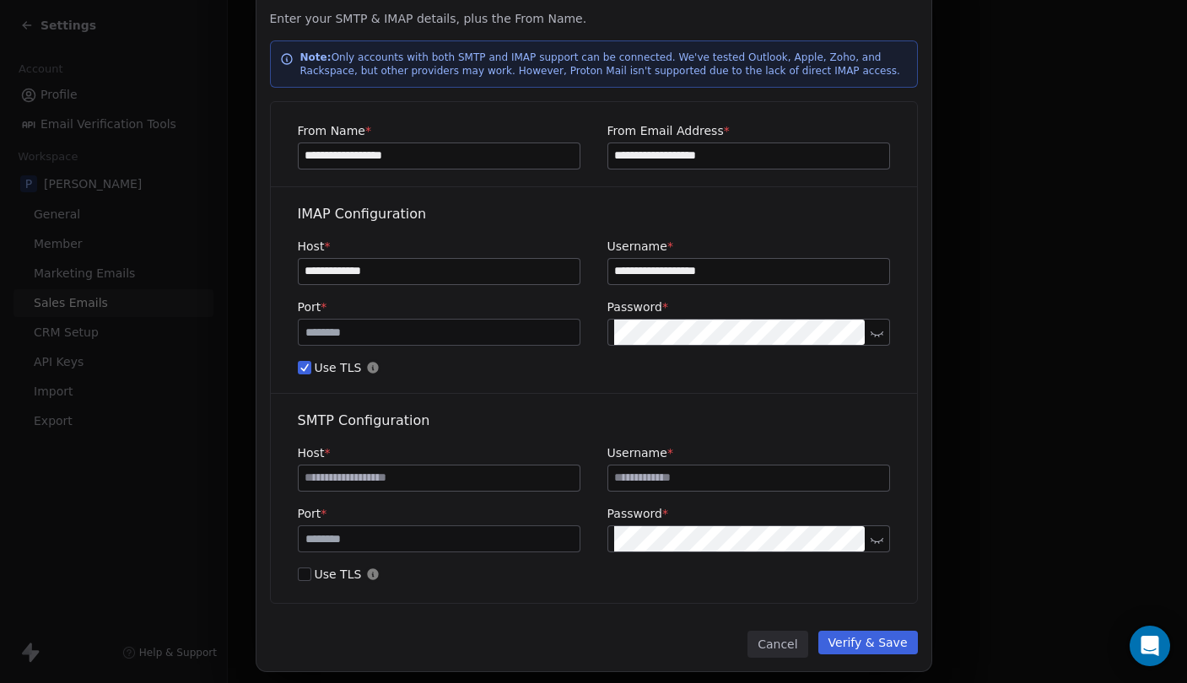
click at [880, 642] on button "Verify & Save" at bounding box center [868, 643] width 100 height 24
click at [474, 476] on input at bounding box center [439, 477] width 281 height 25
paste input "**********"
type input "**********"
click at [515, 449] on label "Host *" at bounding box center [439, 452] width 283 height 17
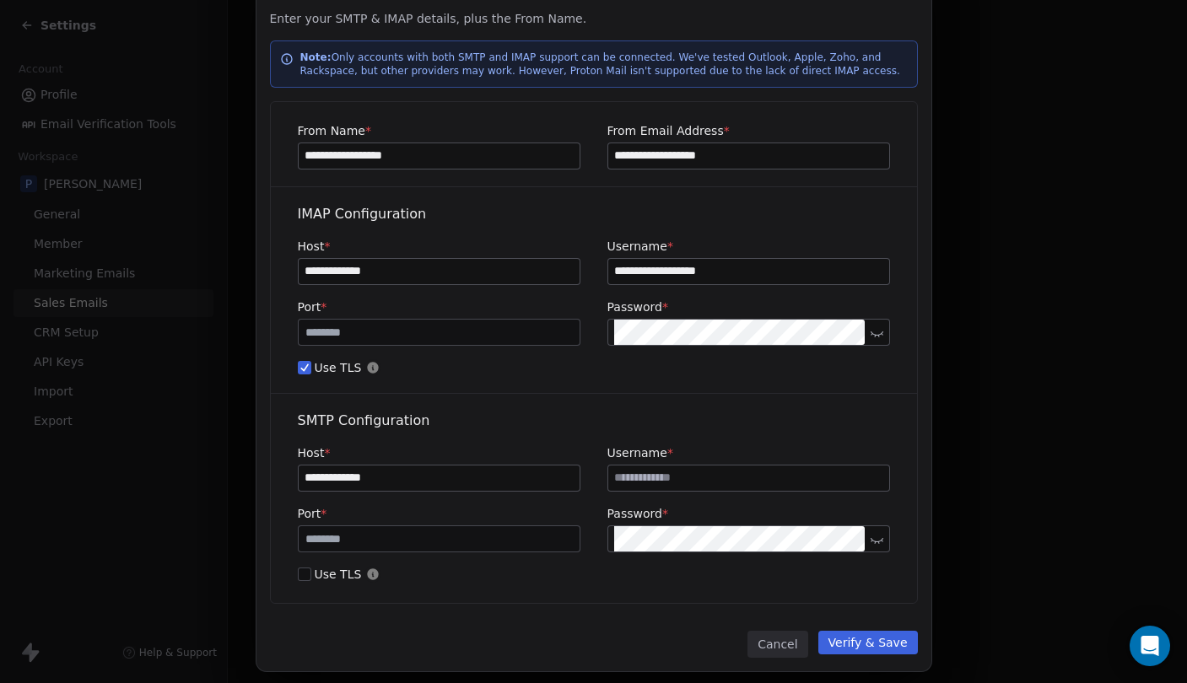
click at [493, 495] on div "**********" at bounding box center [594, 498] width 592 height 108
click at [874, 479] on input at bounding box center [748, 477] width 281 height 25
type input "**********"
click at [845, 647] on button "Verify & Save" at bounding box center [868, 643] width 100 height 24
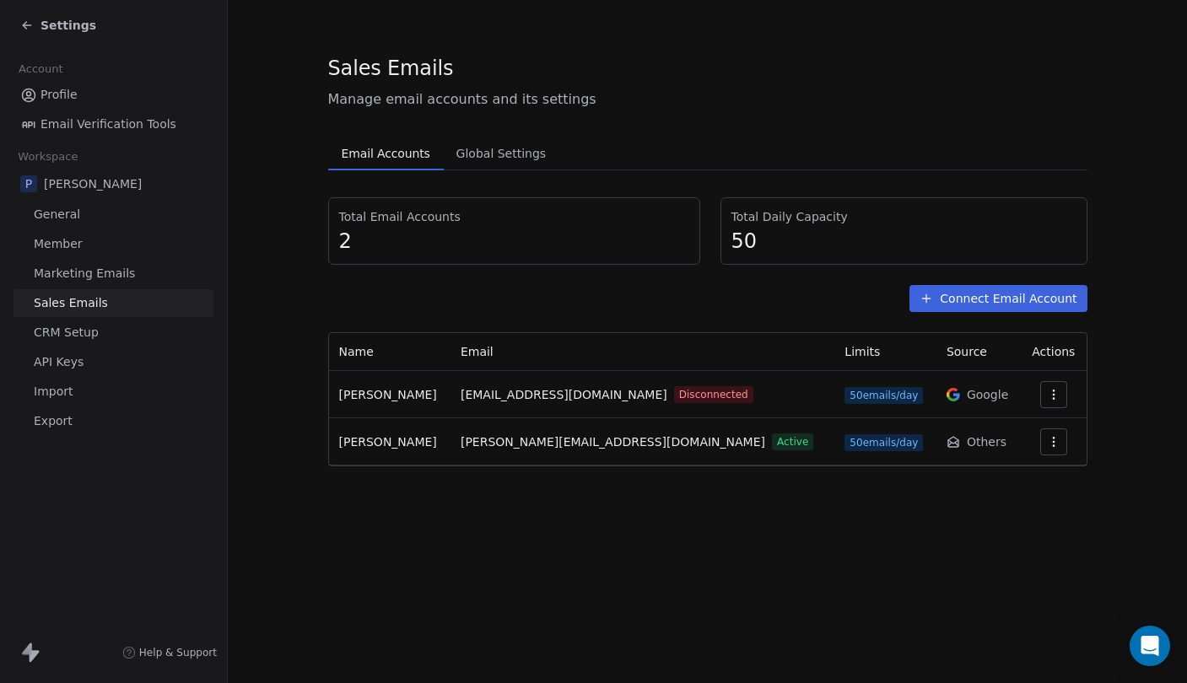
click at [844, 444] on span "50 emails/day" at bounding box center [883, 442] width 78 height 17
click at [391, 215] on span "Total Email Accounts" at bounding box center [514, 216] width 350 height 17
click at [424, 216] on span "Total Email Accounts" at bounding box center [514, 216] width 350 height 17
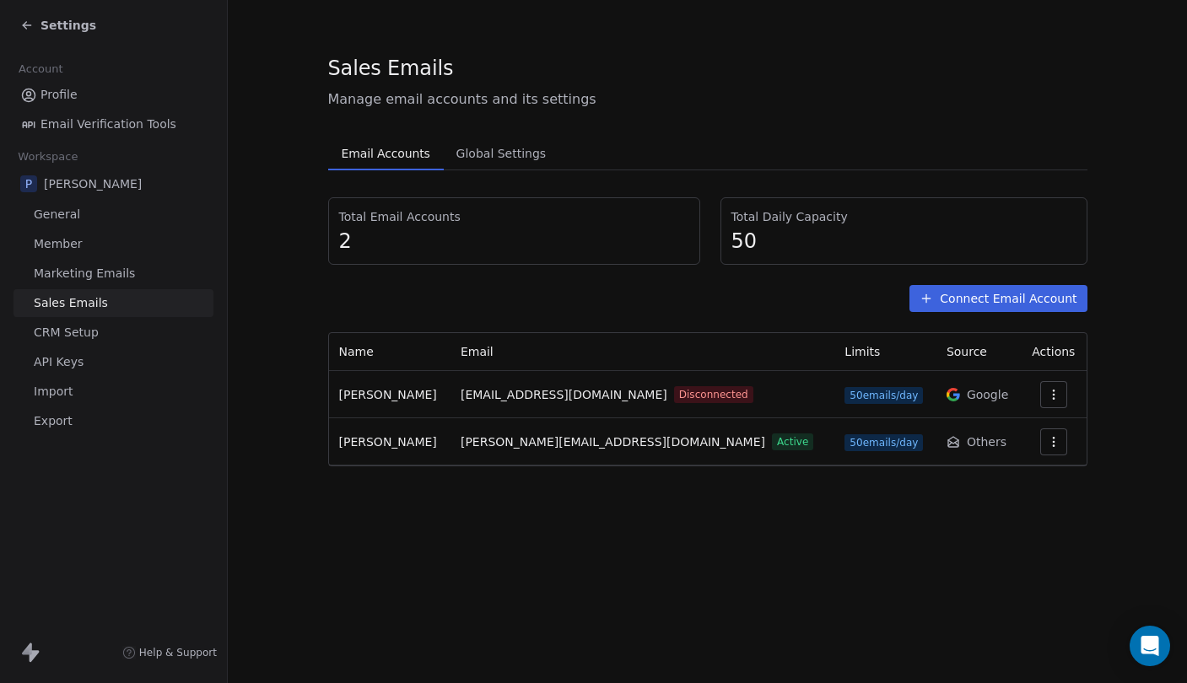
click at [454, 230] on span "2" at bounding box center [514, 241] width 350 height 25
click at [503, 160] on span "Global Settings" at bounding box center [501, 154] width 104 height 24
click at [379, 148] on span "Email Accounts" at bounding box center [386, 154] width 102 height 24
click at [46, 20] on span "Settings" at bounding box center [68, 25] width 56 height 17
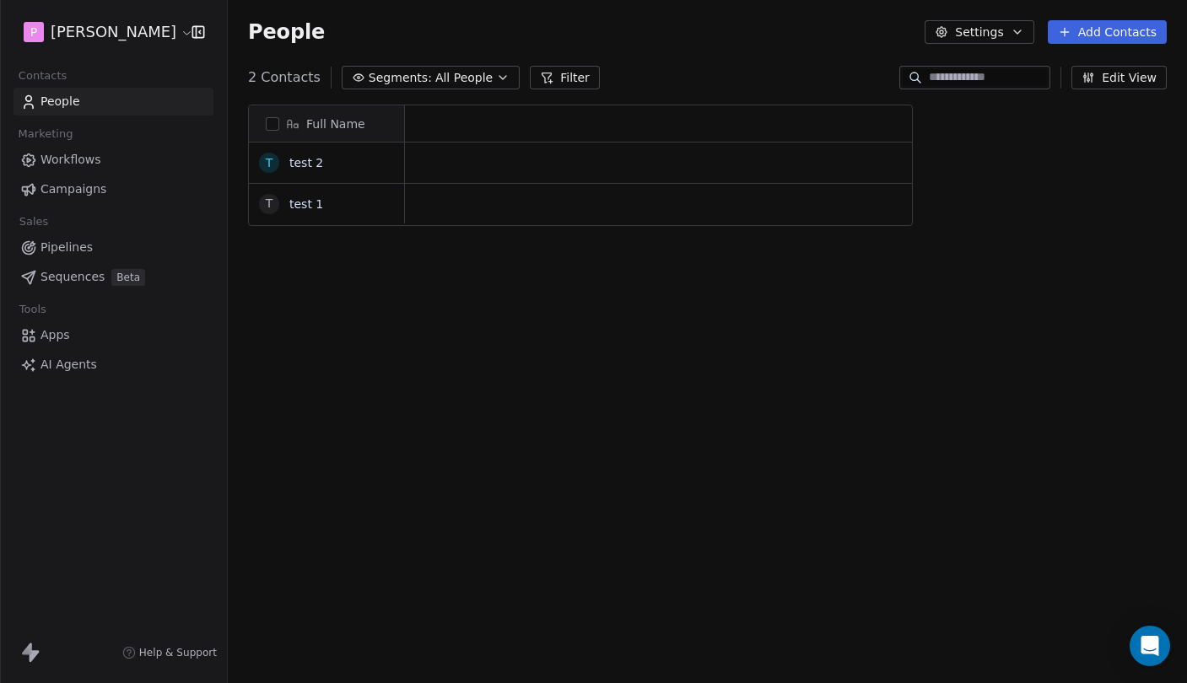
scroll to position [1, 1]
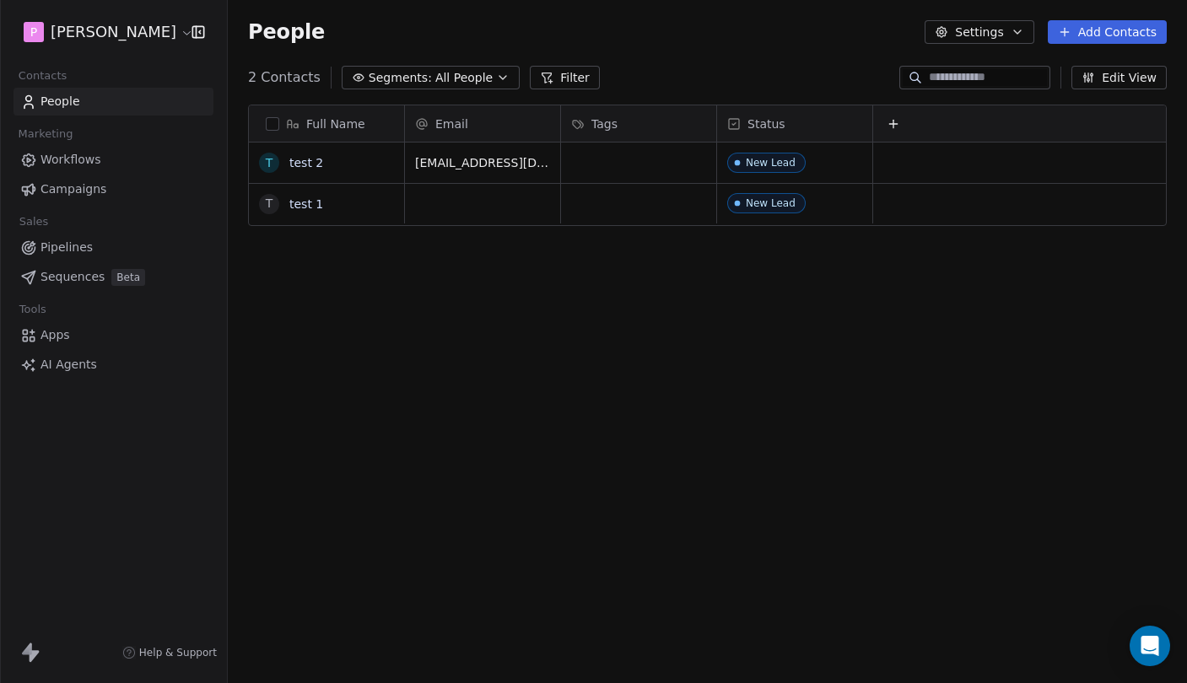
click at [93, 253] on link "Pipelines" at bounding box center [113, 248] width 200 height 28
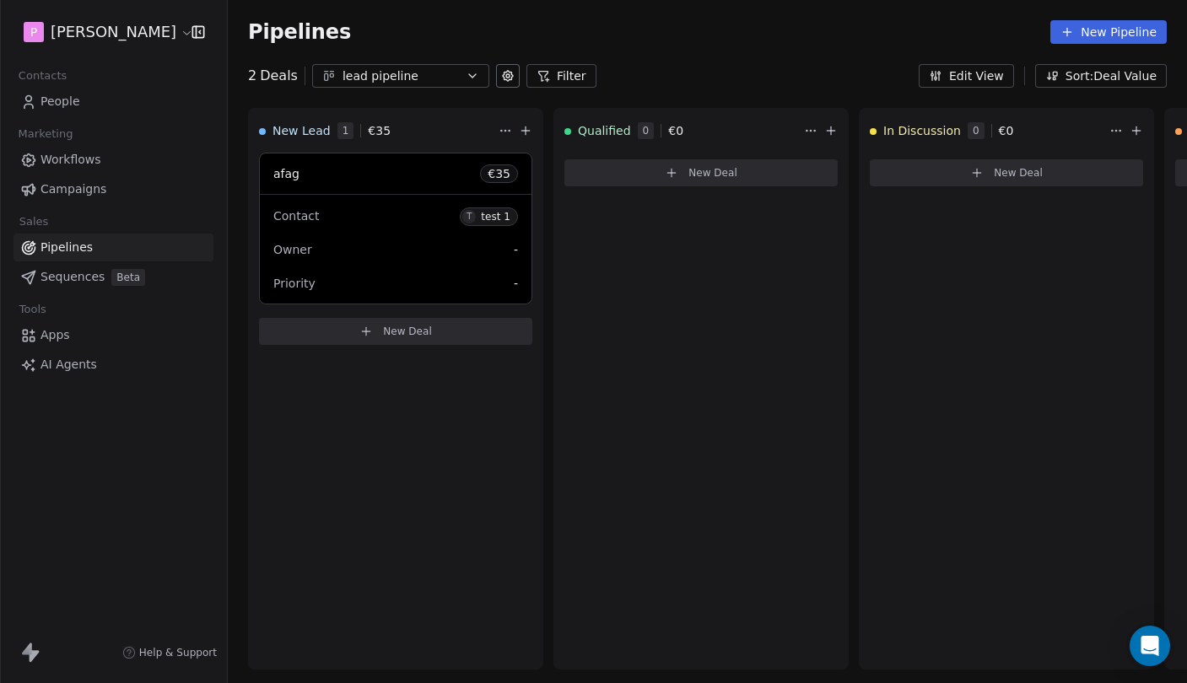
click at [78, 283] on span "Sequences" at bounding box center [72, 277] width 64 height 18
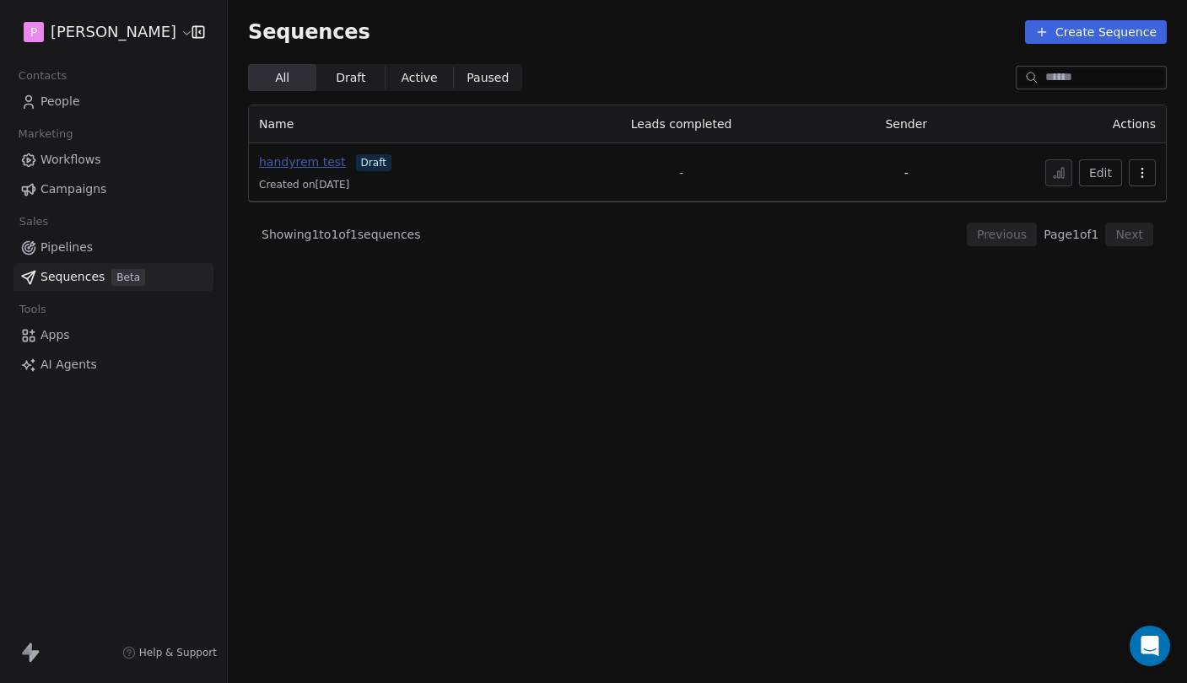
click at [327, 165] on span "handyrem test" at bounding box center [302, 161] width 87 height 13
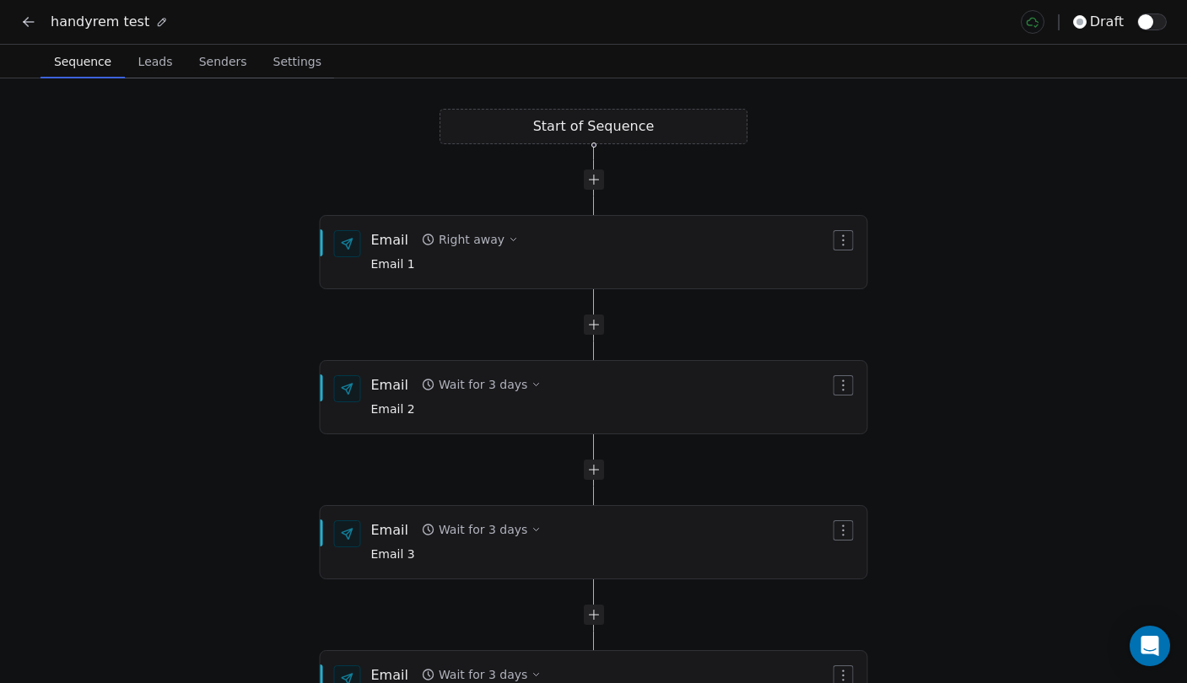
click at [33, 30] on icon at bounding box center [28, 21] width 17 height 17
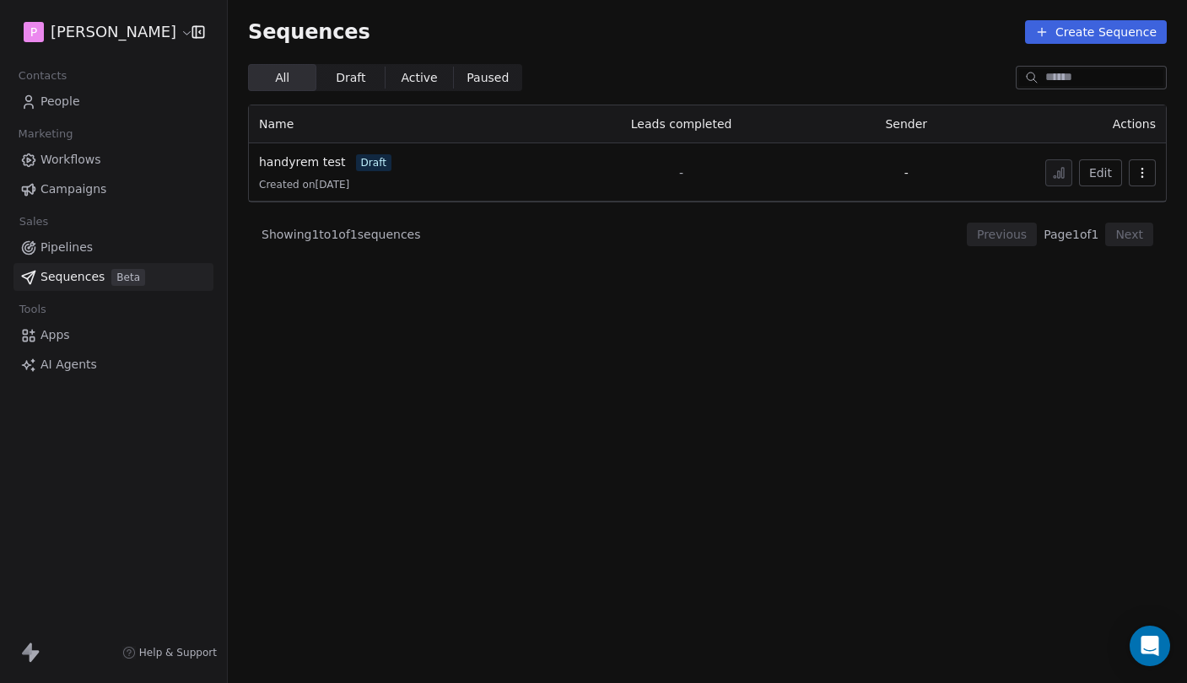
click at [94, 107] on link "People" at bounding box center [113, 102] width 200 height 28
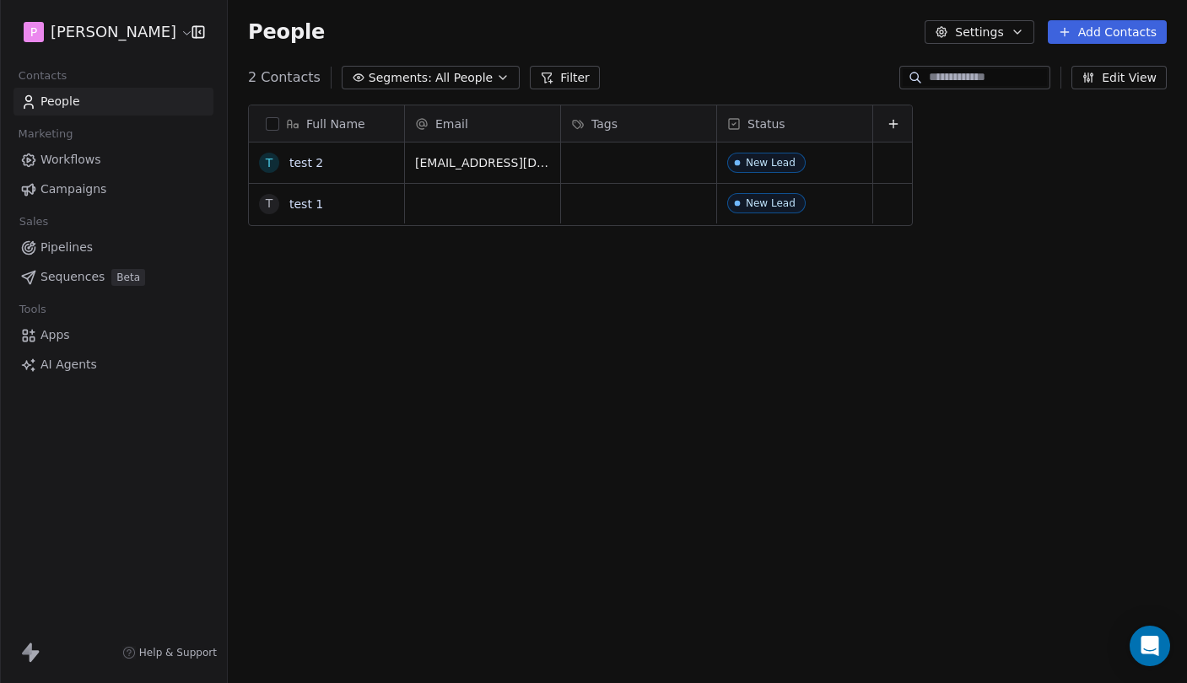
scroll to position [601, 959]
click at [1010, 23] on button "Settings" at bounding box center [978, 32] width 109 height 24
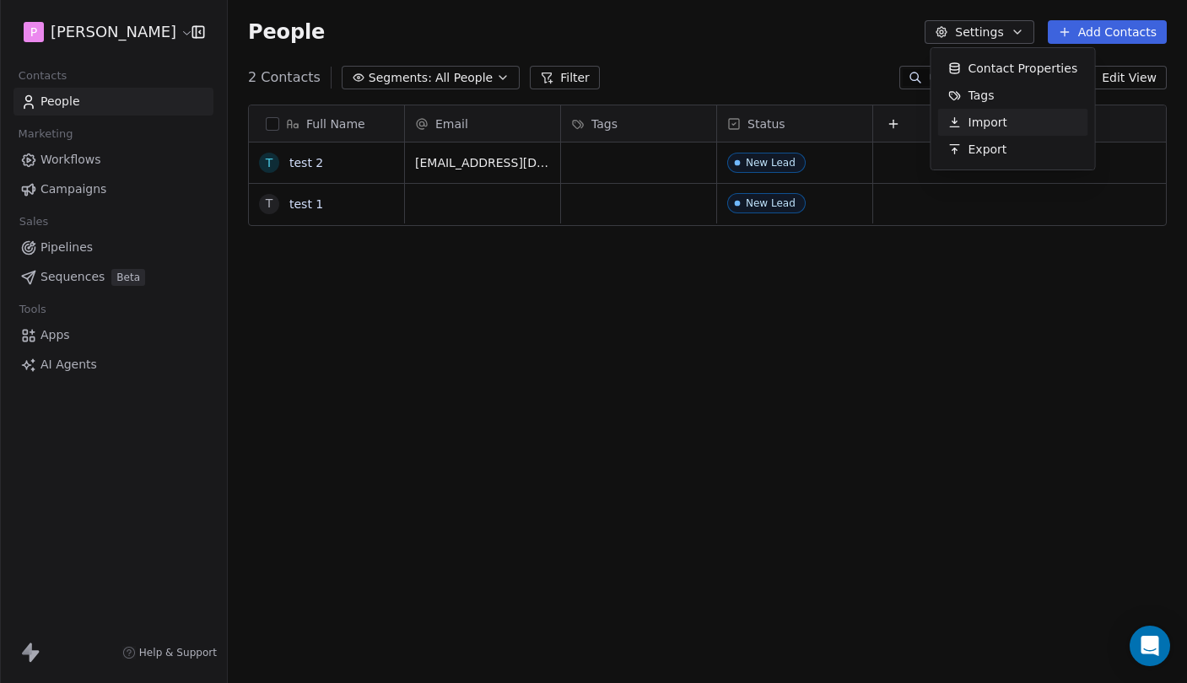
click at [1017, 131] on div "Import" at bounding box center [1013, 122] width 150 height 27
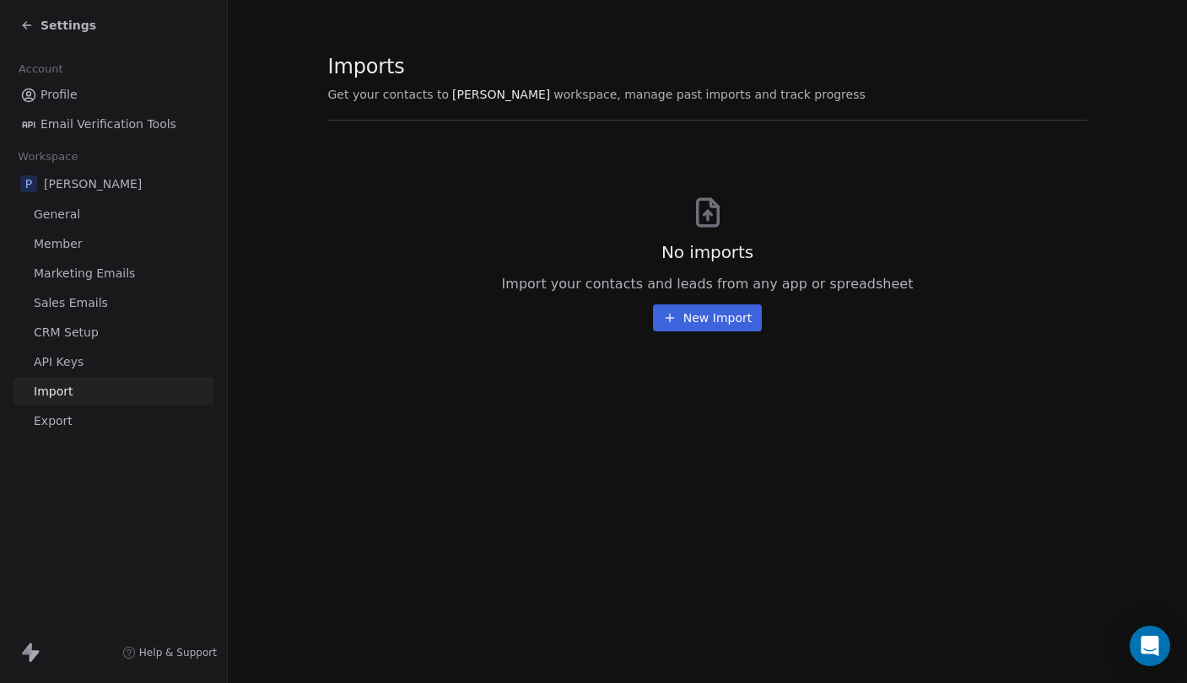
click at [59, 30] on span "Settings" at bounding box center [68, 25] width 56 height 17
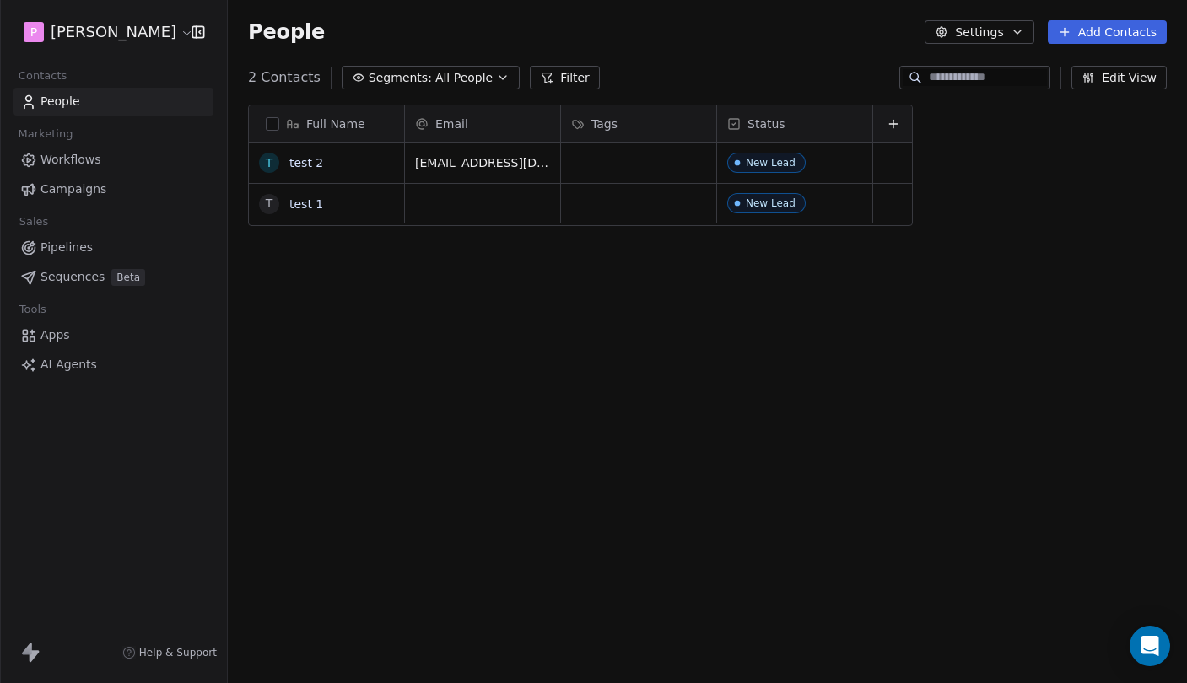
scroll to position [601, 959]
click at [87, 241] on span "Pipelines" at bounding box center [66, 248] width 52 height 18
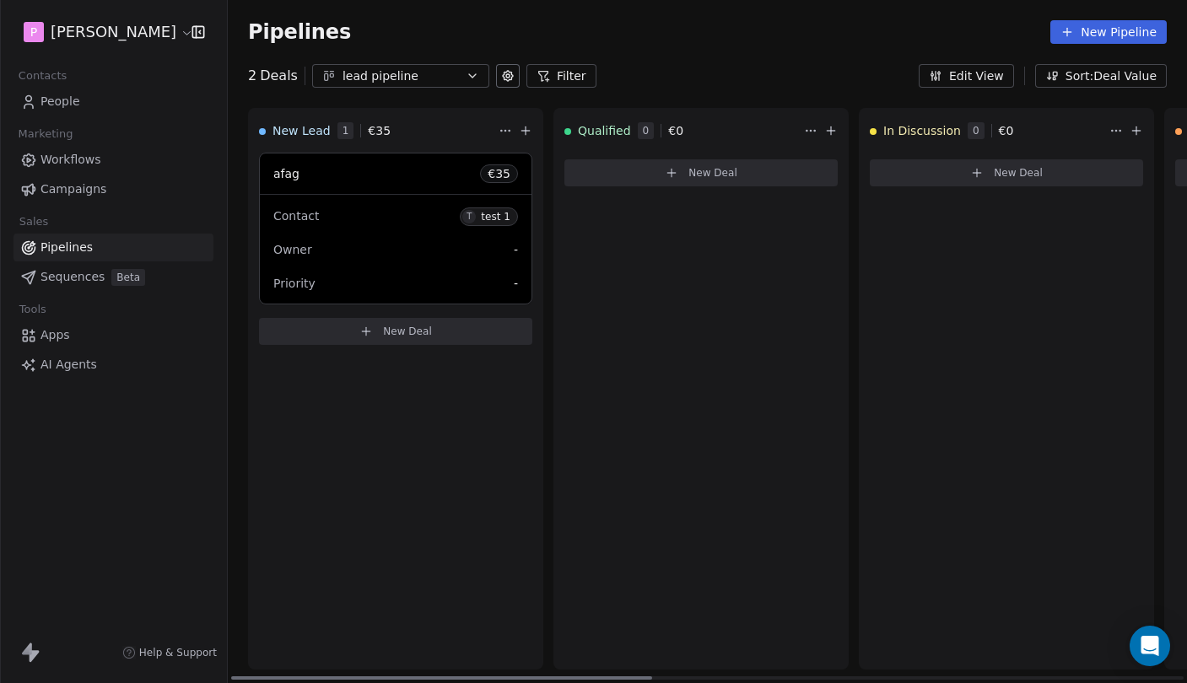
click at [497, 175] on span "€ 35" at bounding box center [498, 173] width 23 height 17
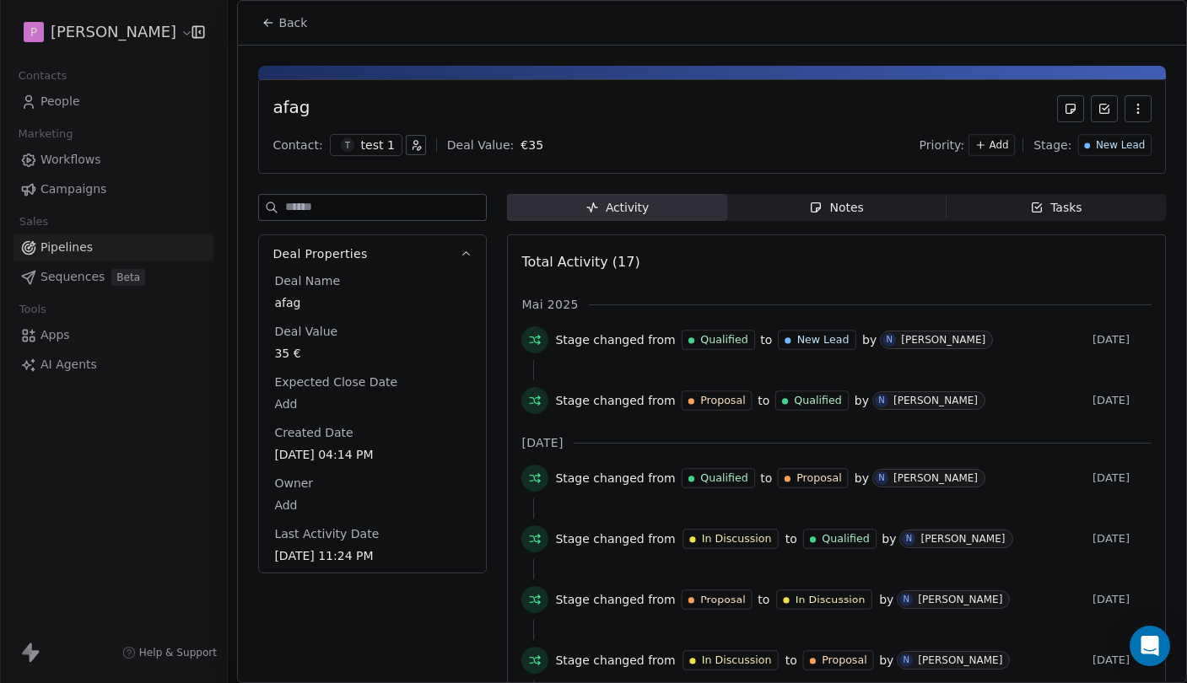
click at [288, 29] on span "Back" at bounding box center [292, 22] width 29 height 17
